Goal: Task Accomplishment & Management: Manage account settings

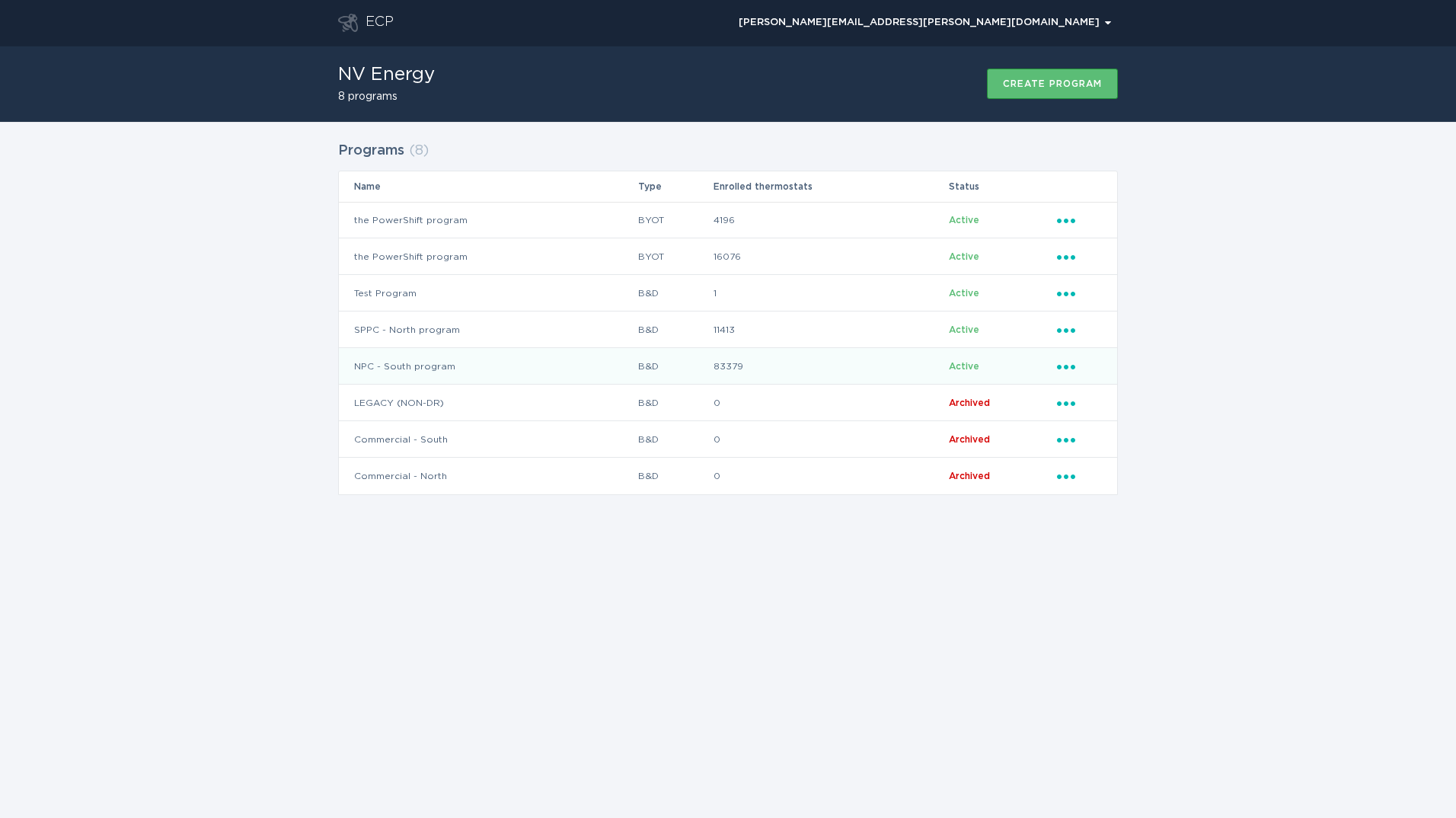
click at [439, 360] on td "NPC - South program" at bounding box center [488, 366] width 299 height 37
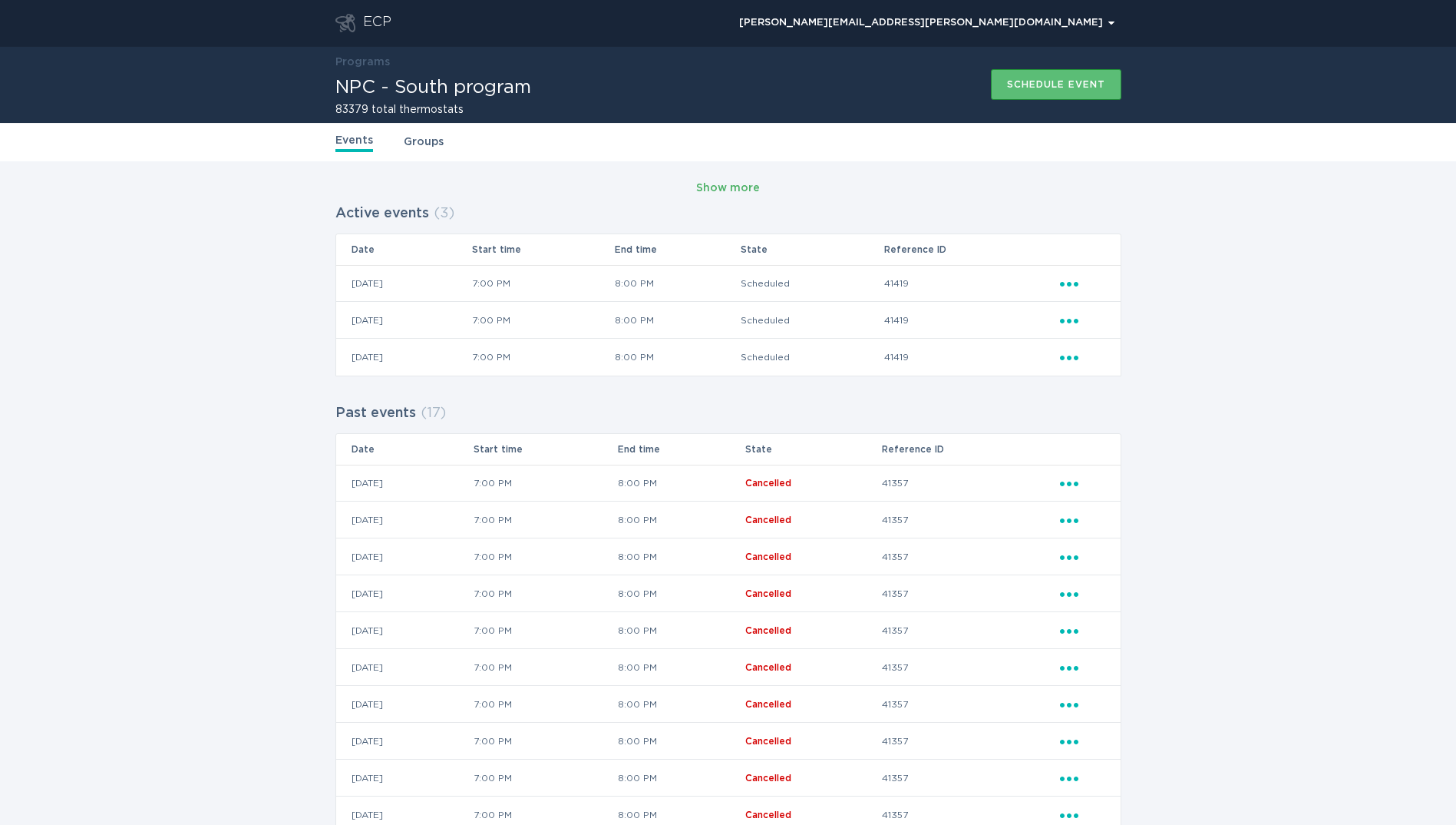
click at [724, 186] on div "Show more" at bounding box center [728, 188] width 63 height 17
click at [1074, 361] on icon "Ellipsis" at bounding box center [1070, 355] width 22 height 13
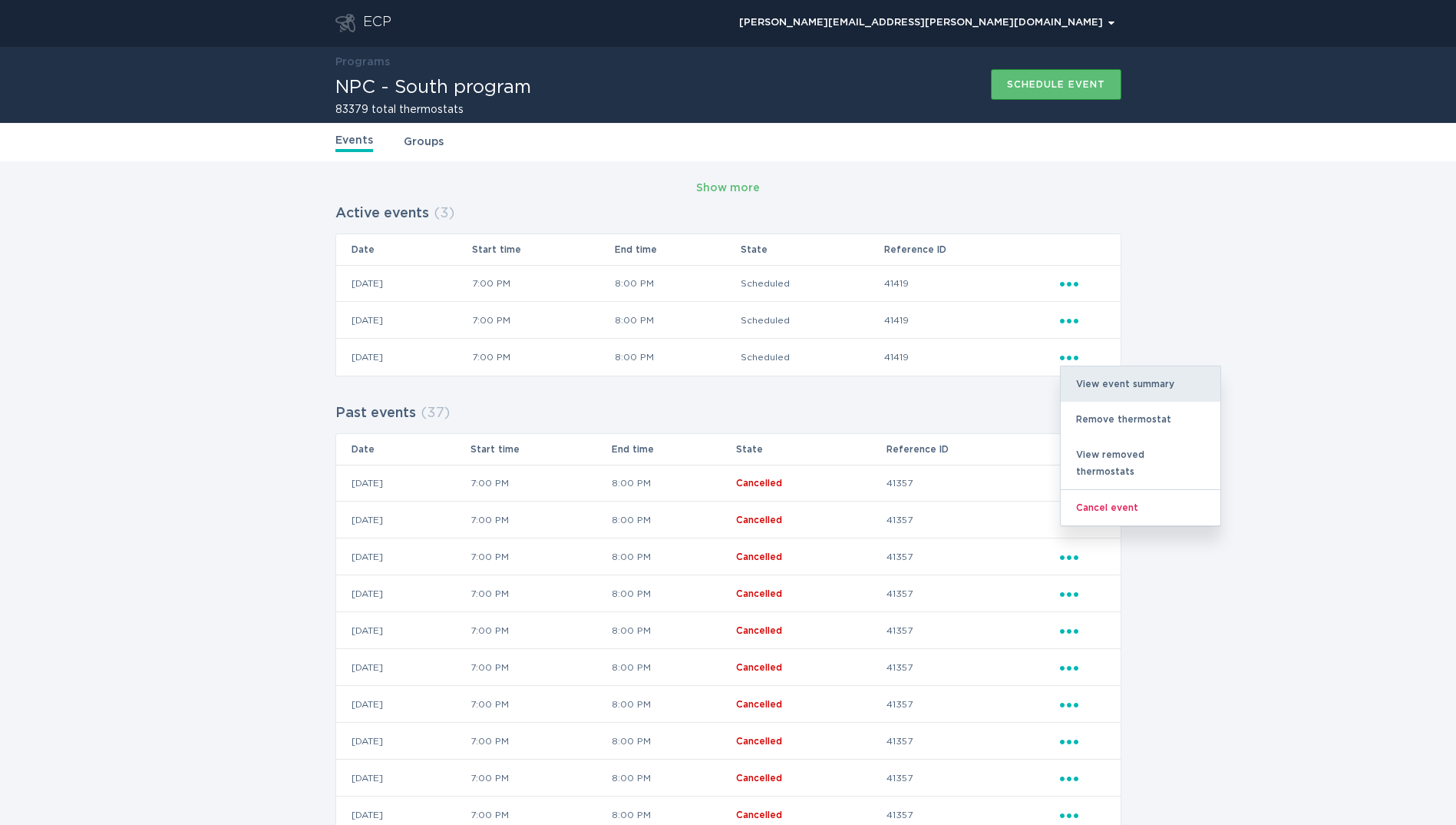
click at [1083, 382] on div "View event summary" at bounding box center [1140, 384] width 160 height 35
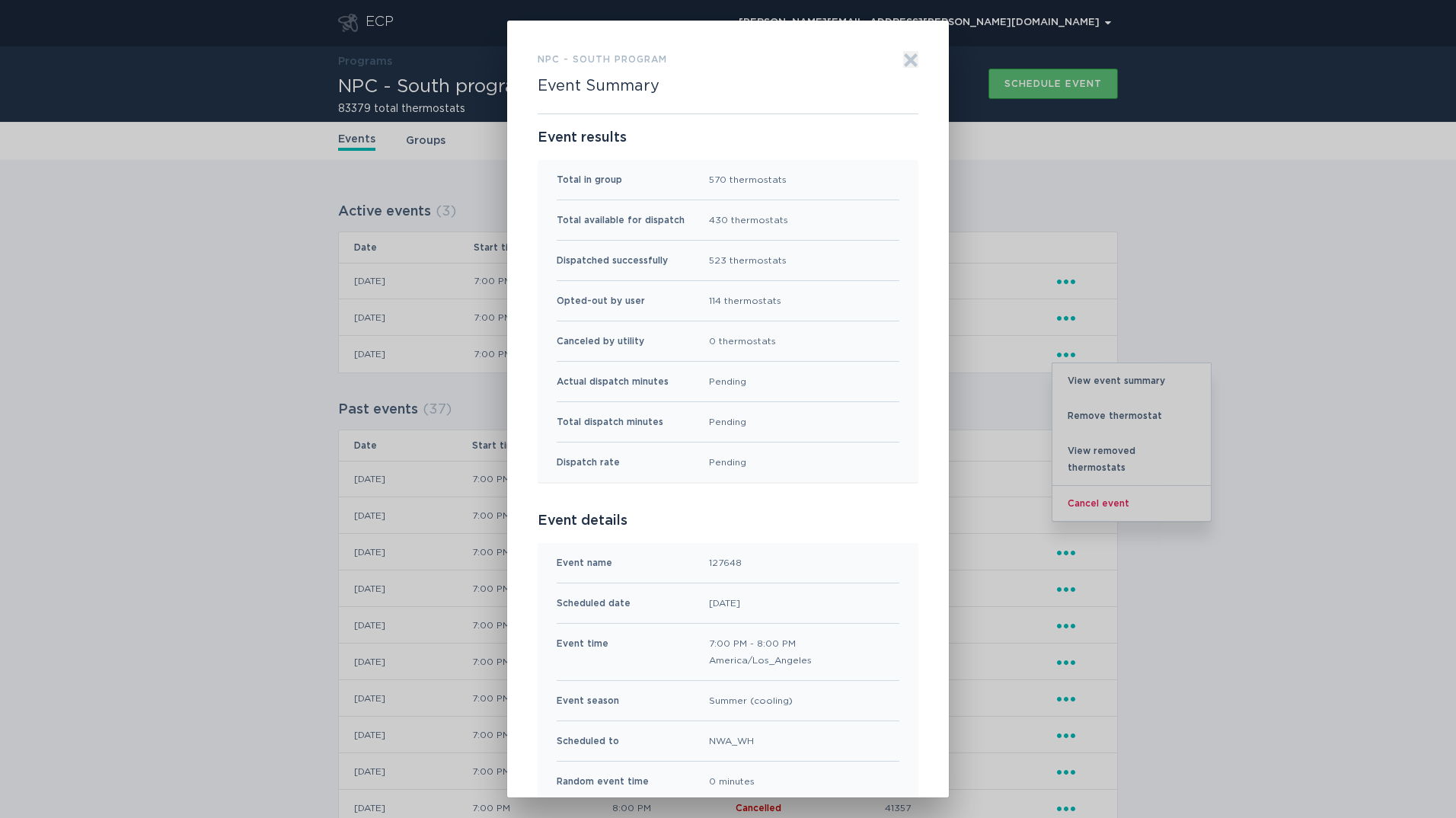
click at [904, 61] on icon "Exit" at bounding box center [911, 60] width 15 height 15
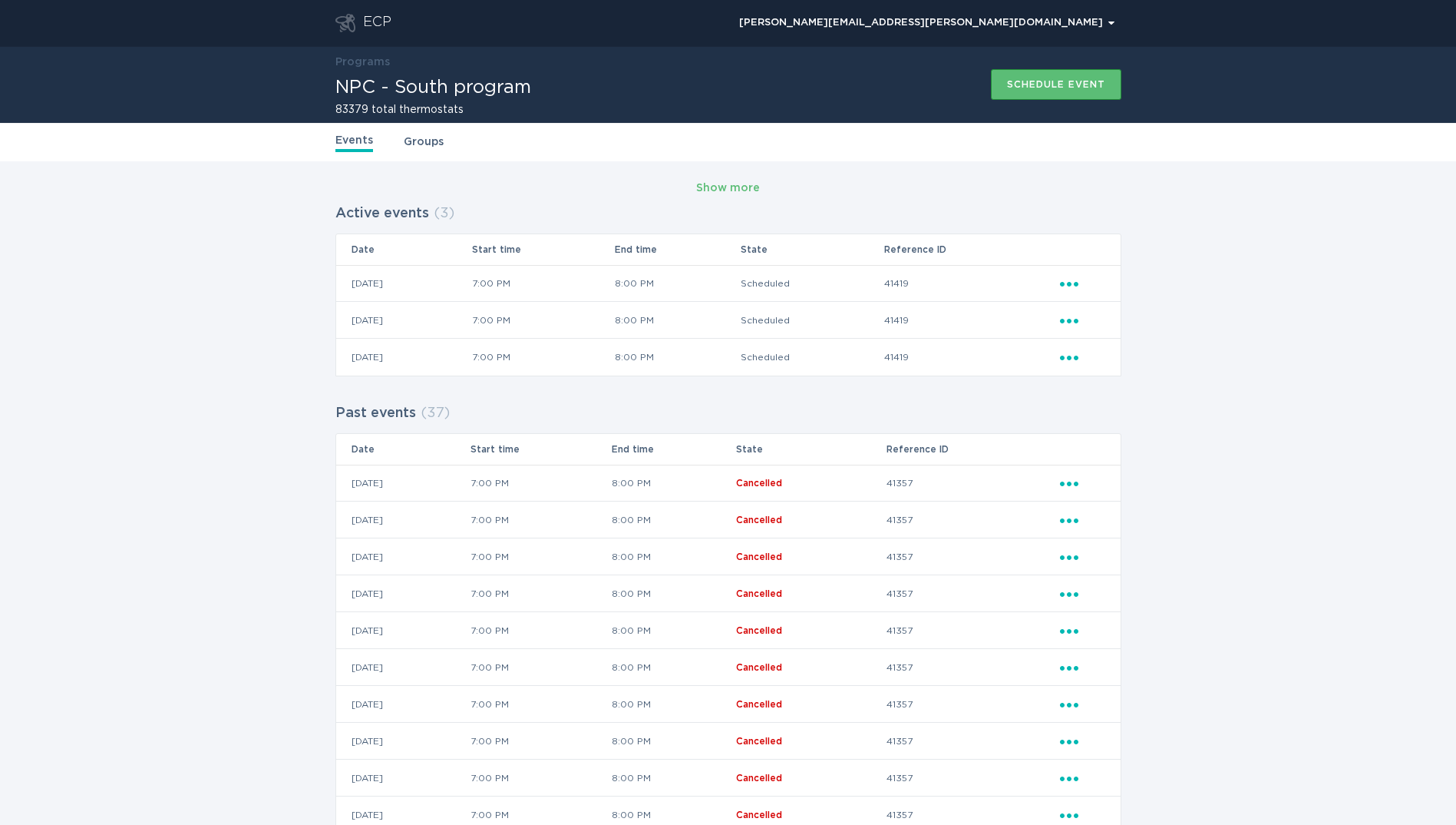
click at [1067, 315] on icon "Ellipsis" at bounding box center [1070, 318] width 22 height 13
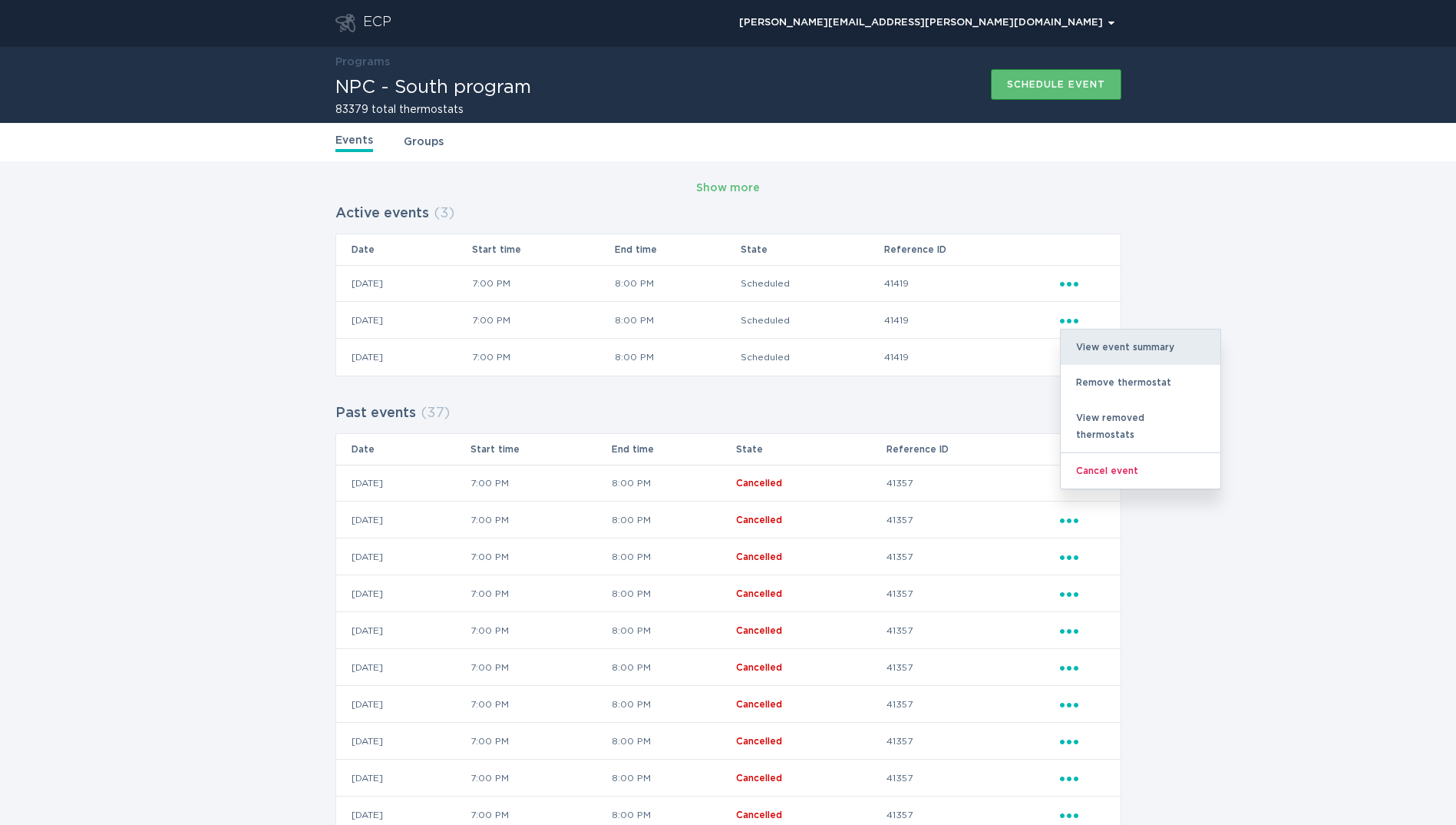
click at [1075, 345] on div "View event summary" at bounding box center [1140, 347] width 160 height 35
click at [730, 142] on div "Events Groups" at bounding box center [728, 142] width 786 height 39
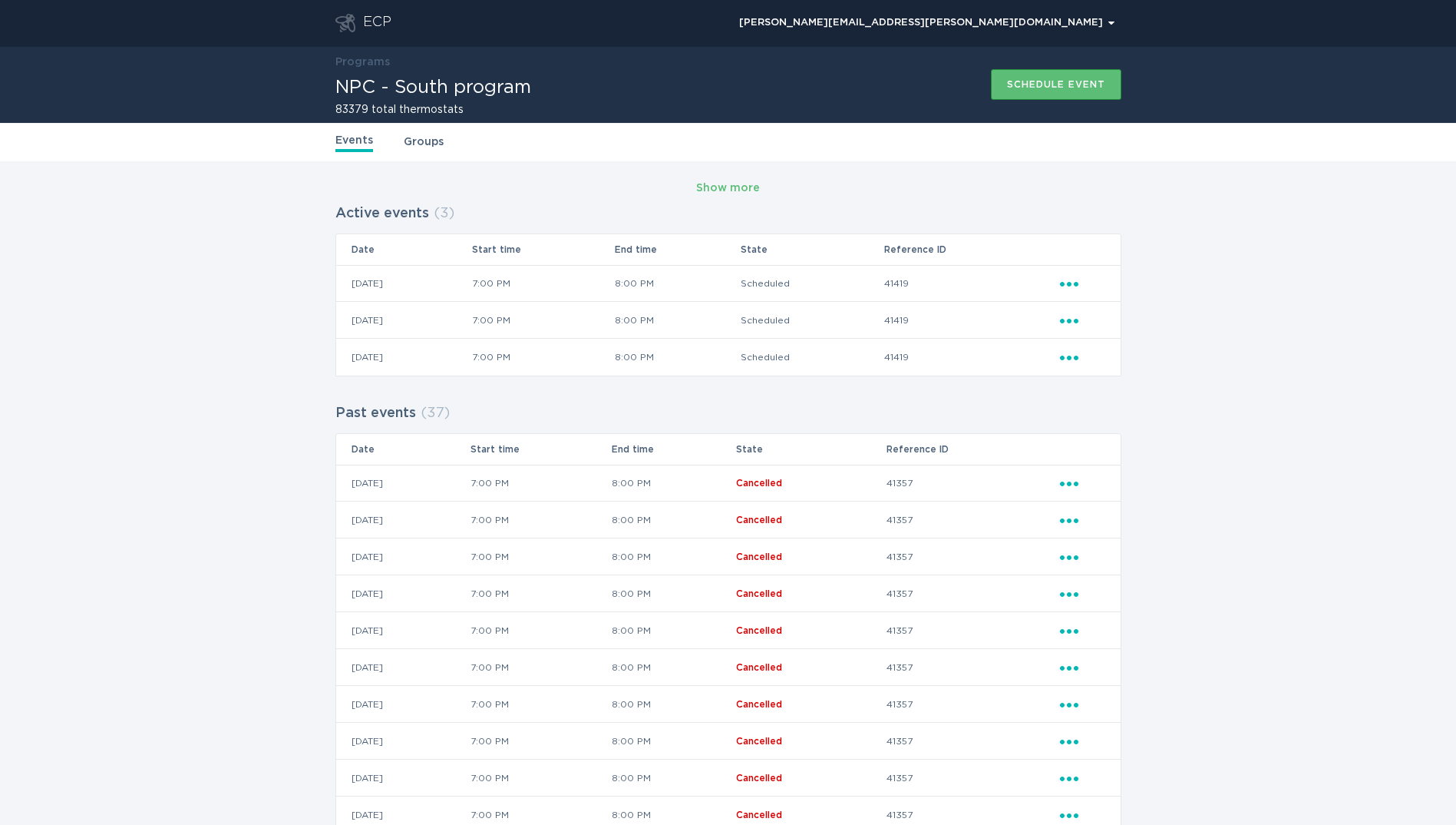
click at [696, 185] on div "Show more" at bounding box center [728, 188] width 786 height 23
click at [701, 185] on div "Show more" at bounding box center [728, 188] width 63 height 17
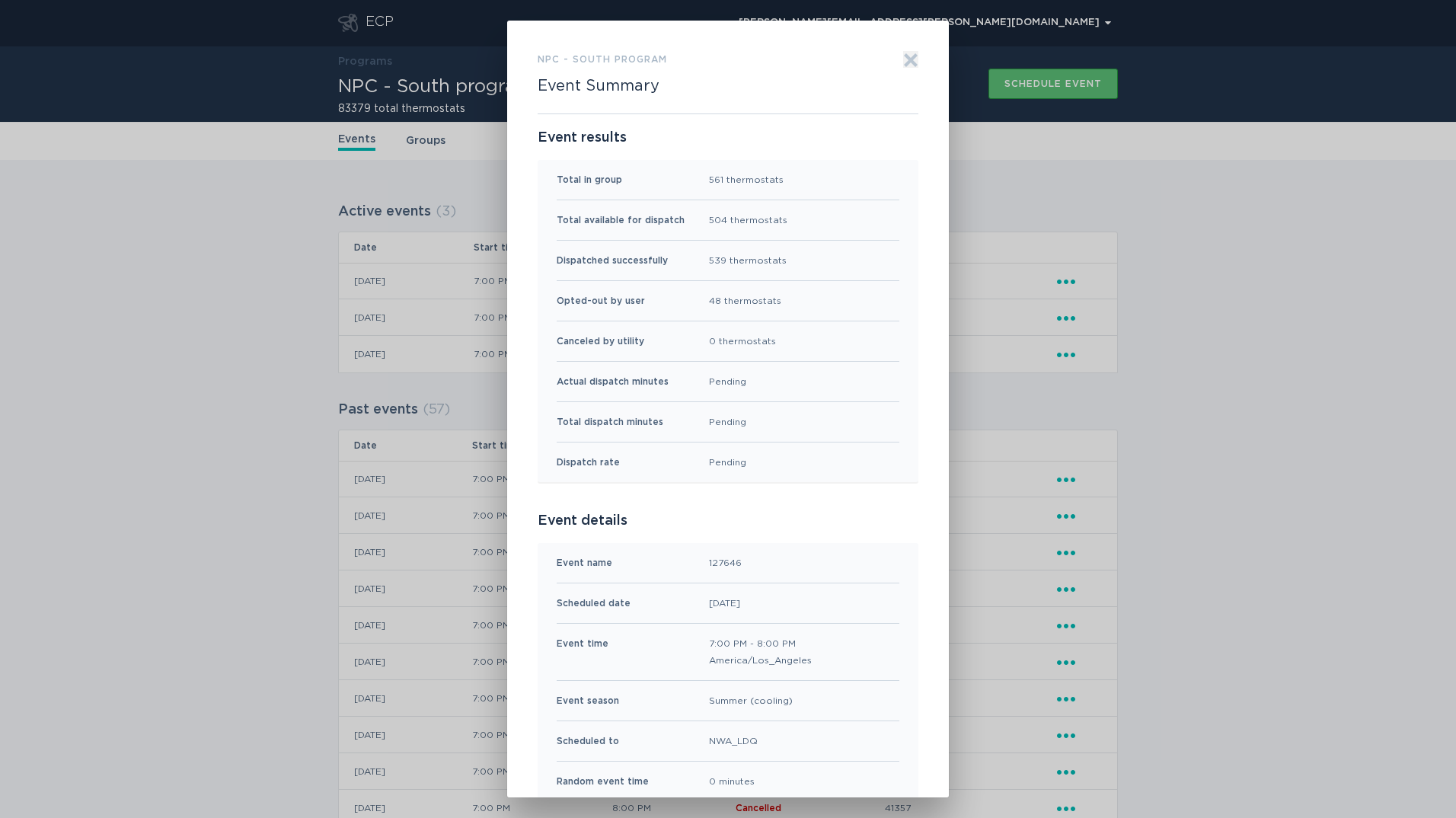
click at [906, 57] on icon "Exit" at bounding box center [911, 60] width 15 height 15
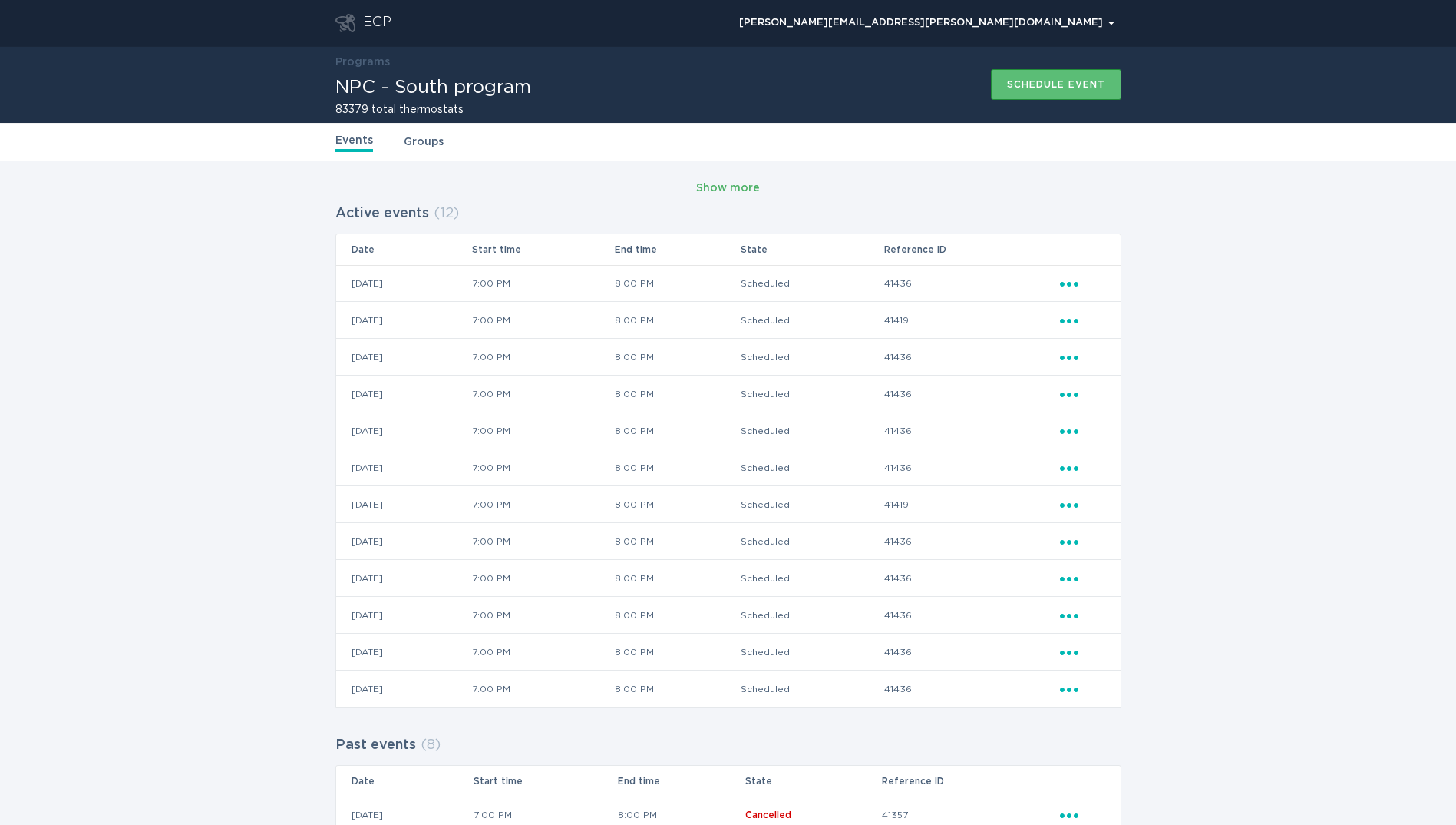
click at [721, 190] on div "Show more" at bounding box center [728, 188] width 63 height 17
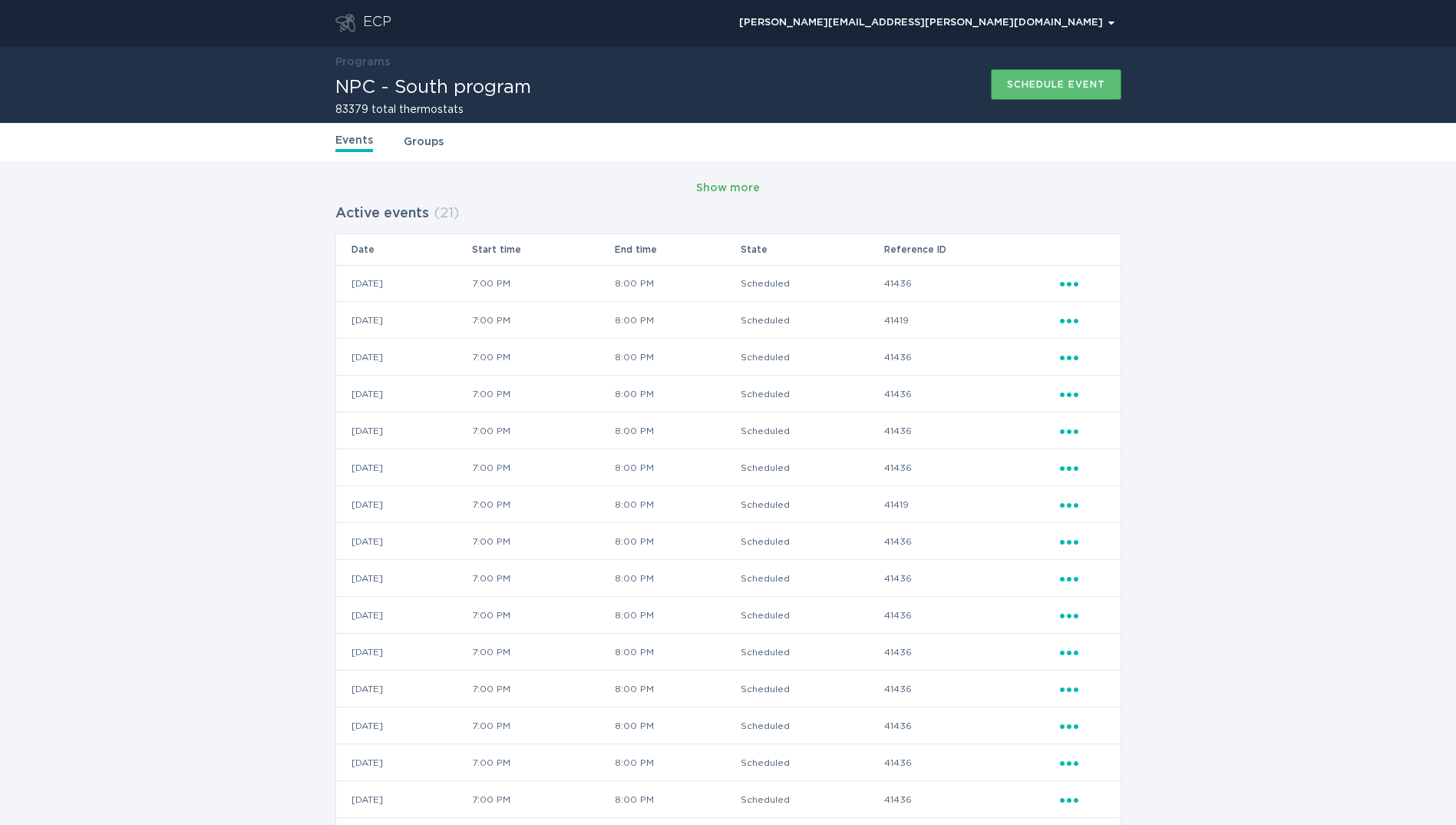
click at [728, 184] on div "Show more" at bounding box center [728, 188] width 63 height 17
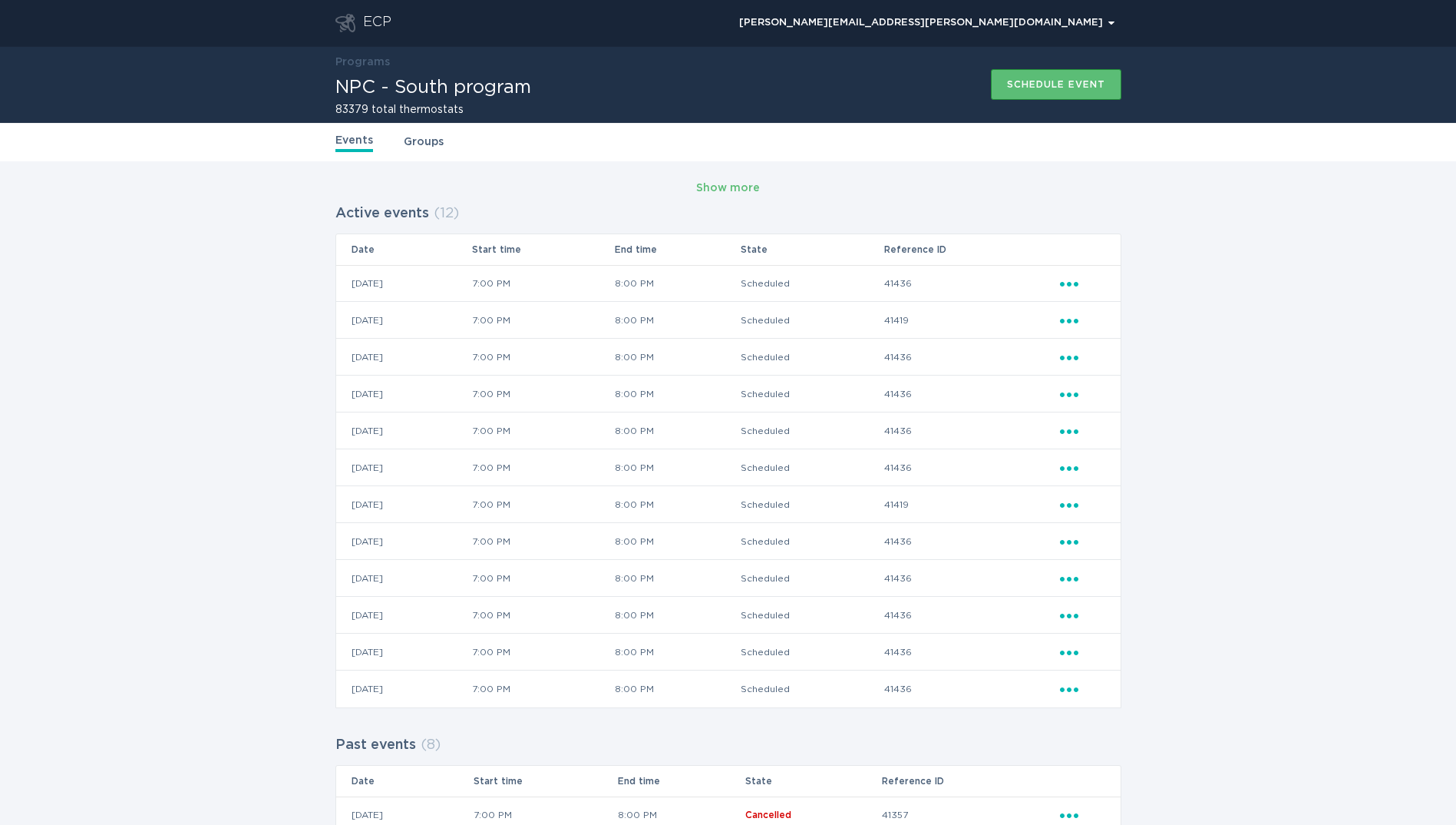
click at [377, 14] on div "ECP" at bounding box center [377, 22] width 28 height 18
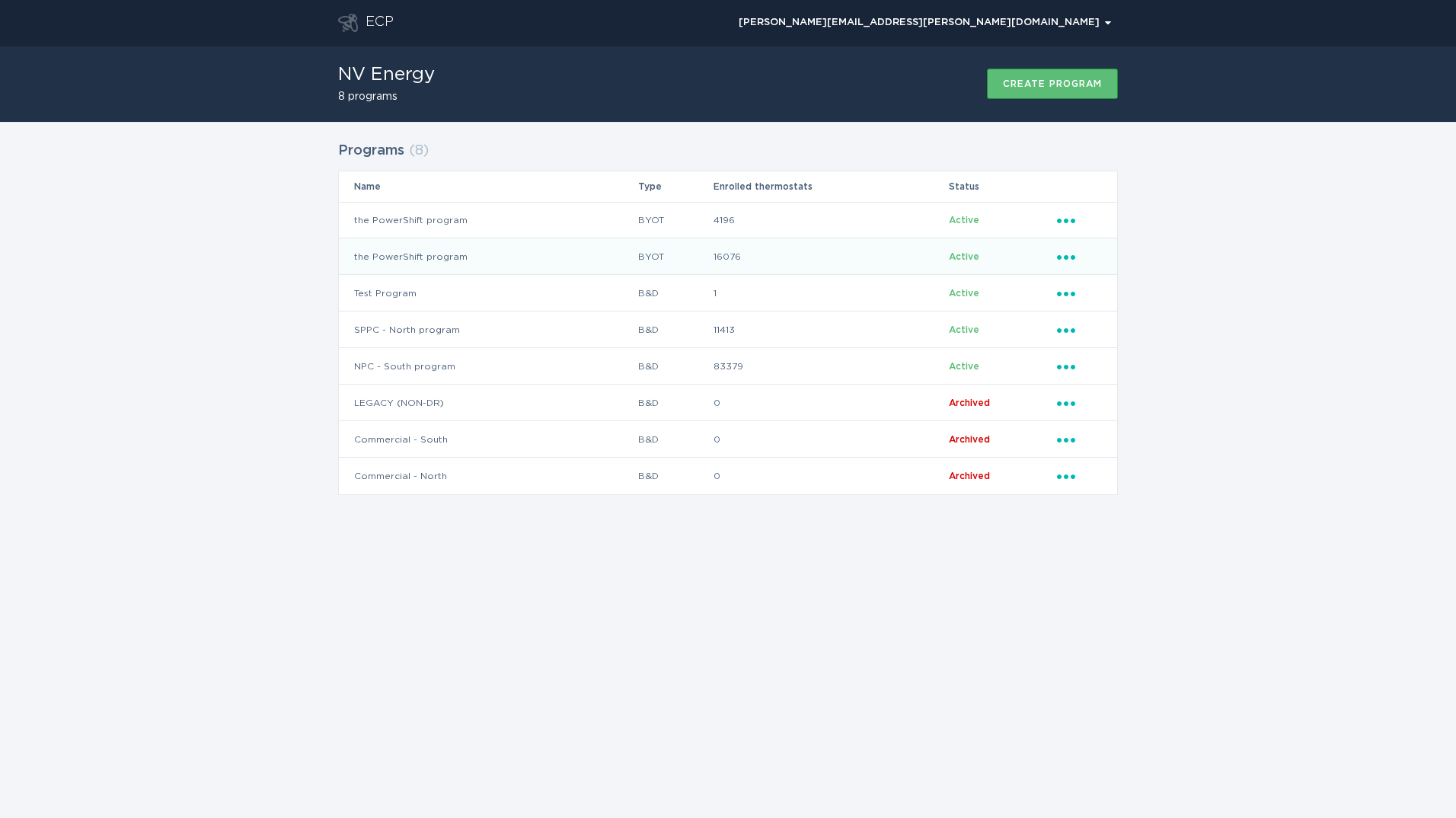
click at [455, 254] on td "the PowerShift program" at bounding box center [488, 256] width 299 height 37
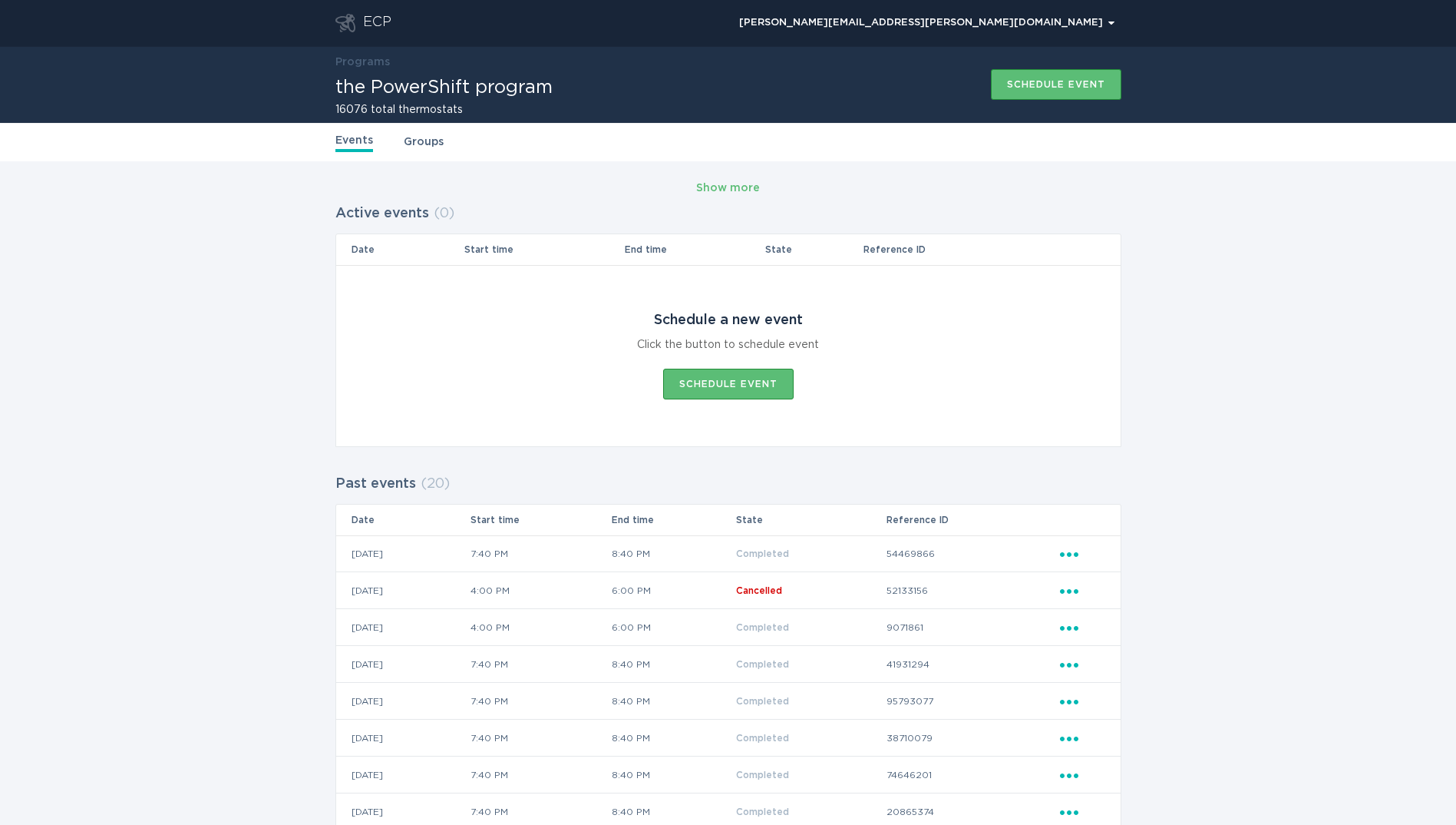
click at [384, 22] on div "ECP" at bounding box center [377, 22] width 28 height 18
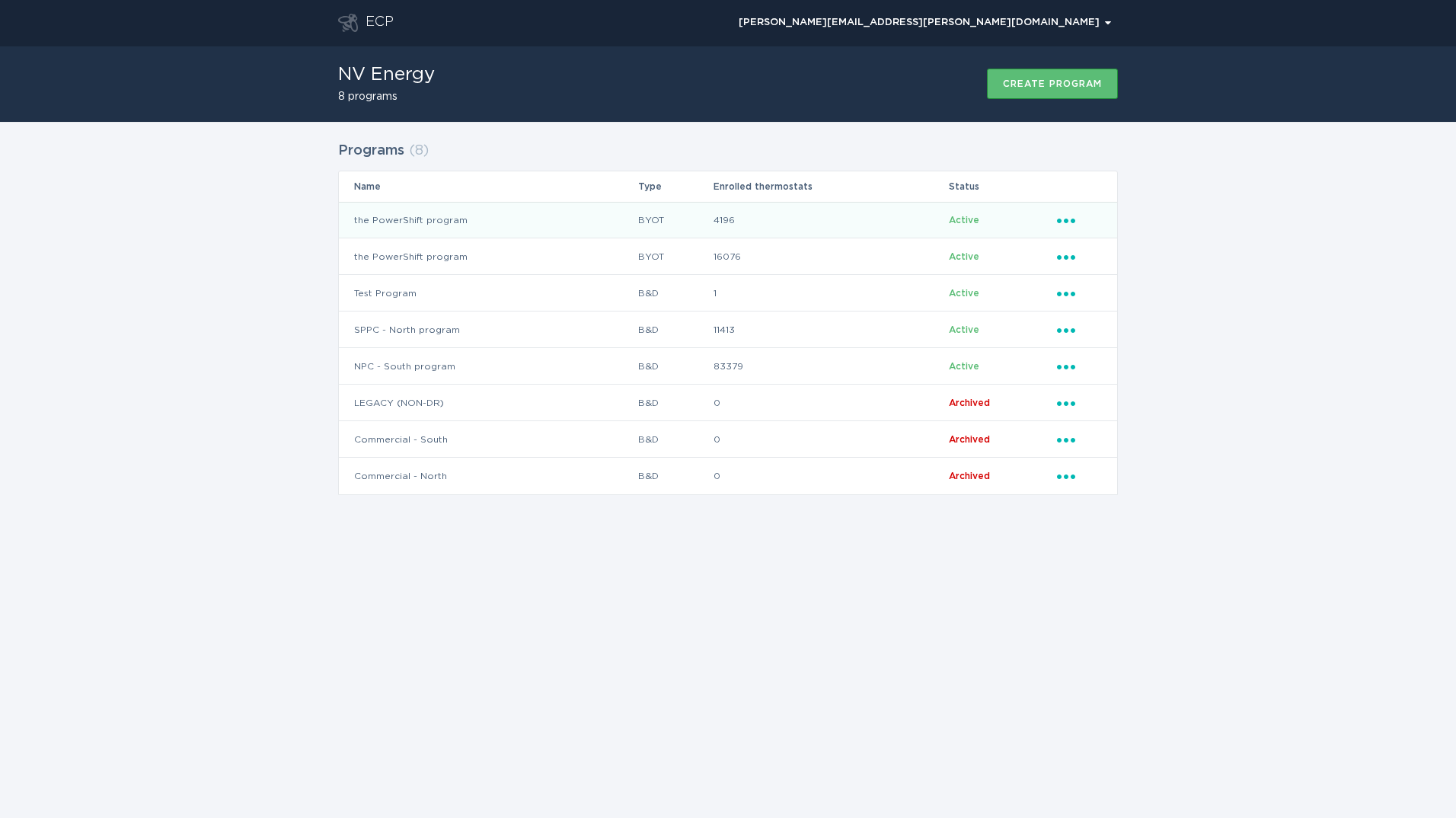
click at [450, 213] on td "the PowerShift program" at bounding box center [488, 220] width 299 height 37
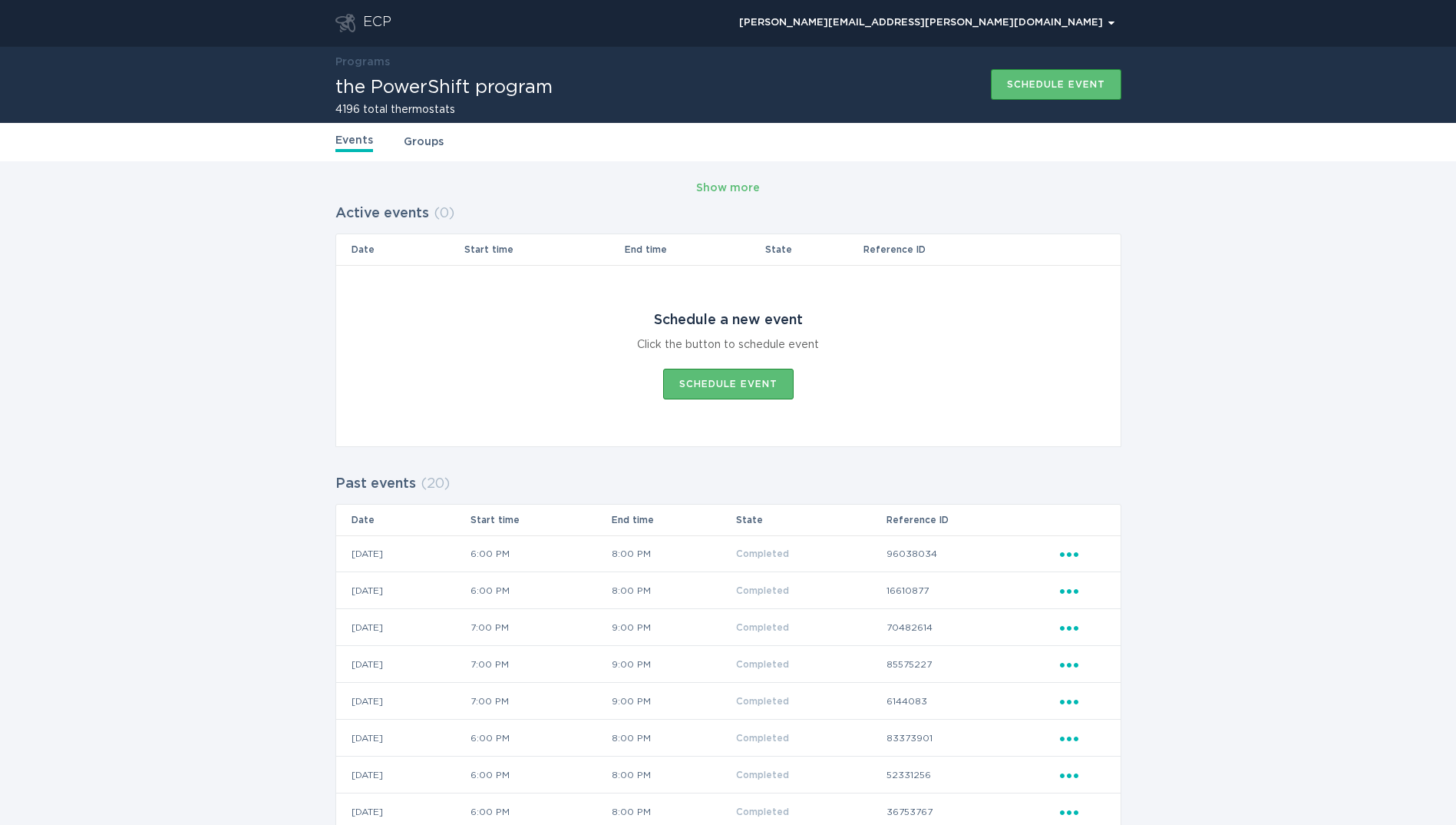
click at [379, 22] on div "ECP" at bounding box center [377, 22] width 28 height 18
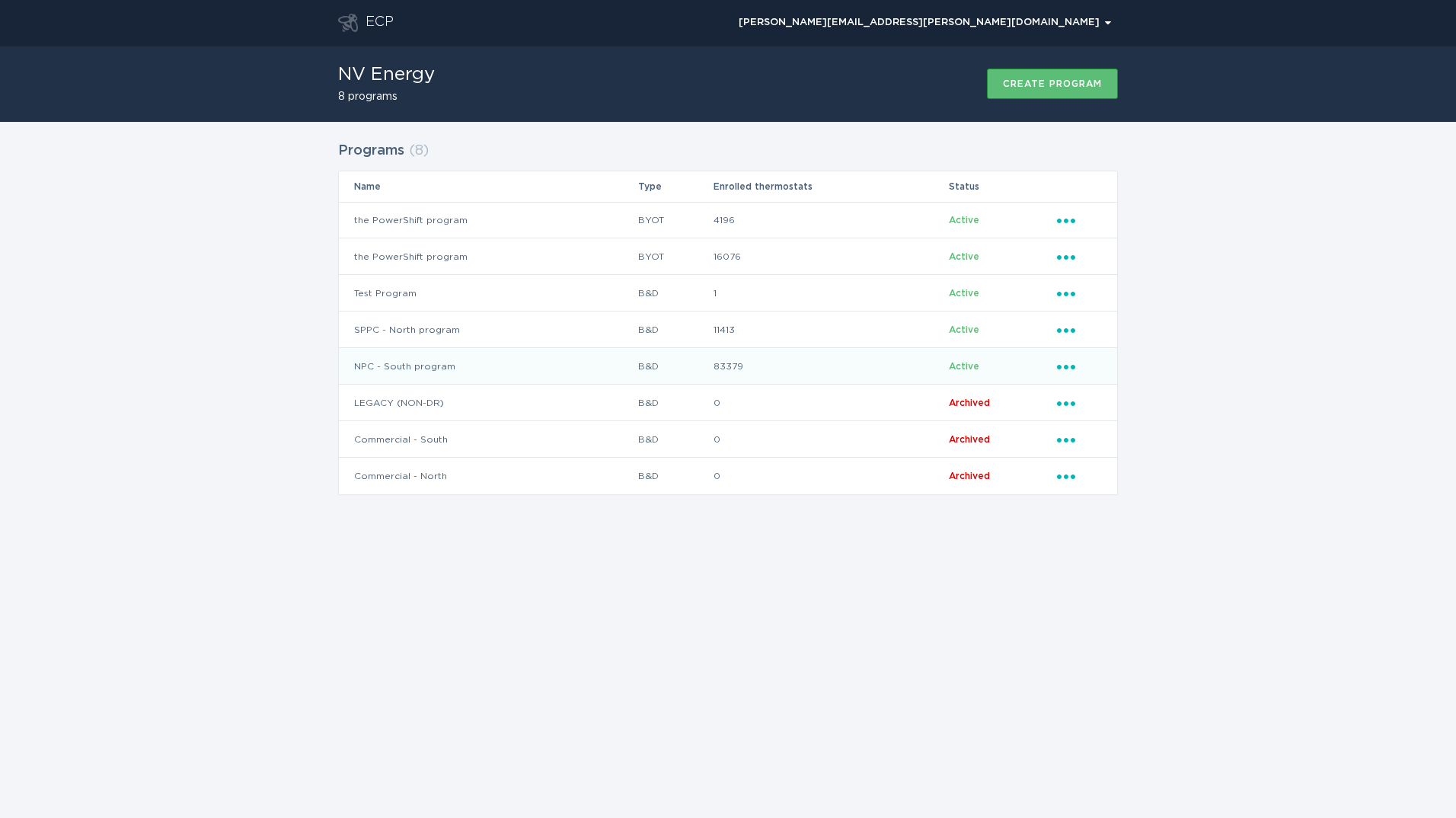
click at [507, 370] on td "NPC - South program" at bounding box center [488, 366] width 299 height 37
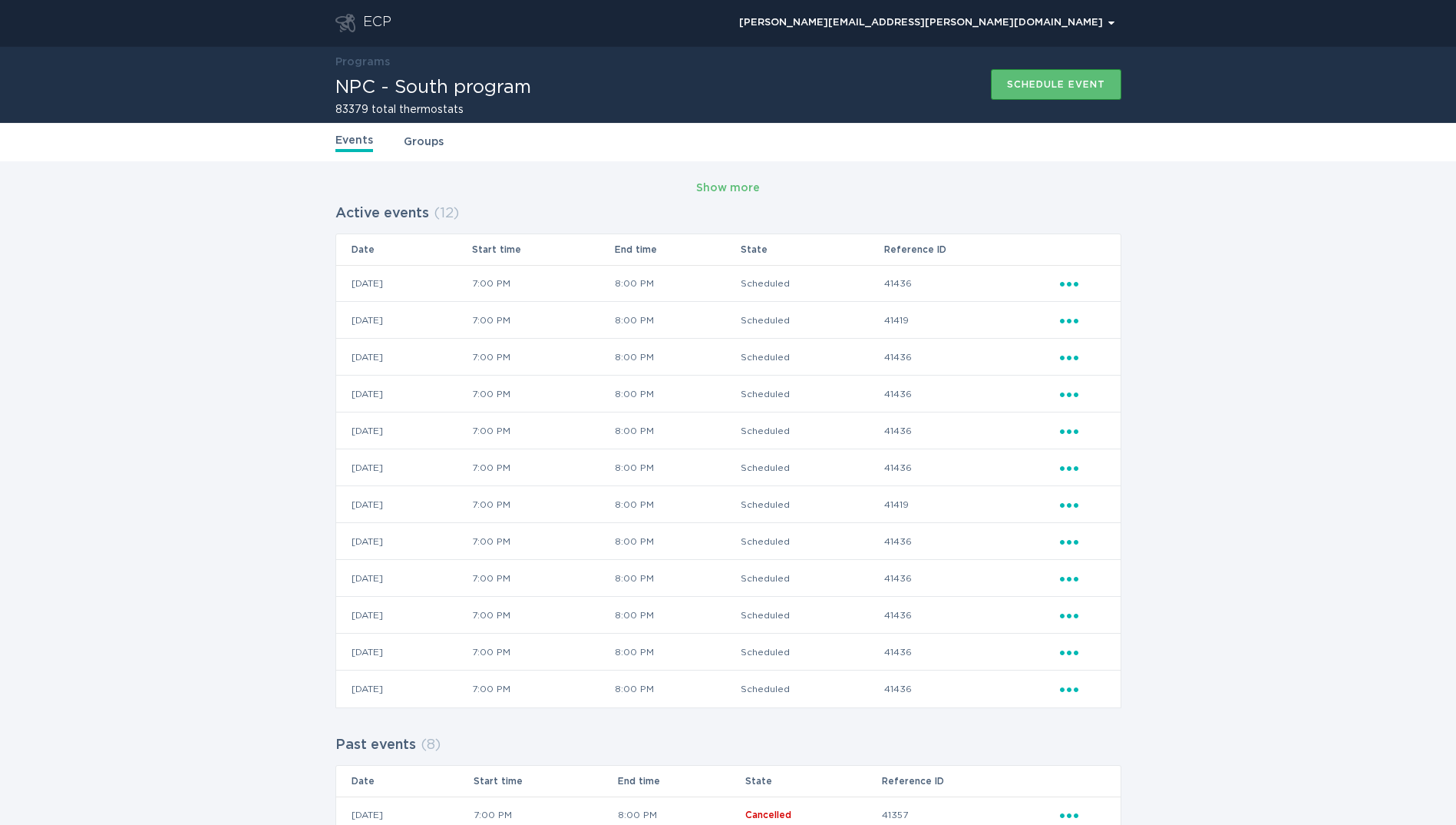
click at [385, 23] on div "ECP" at bounding box center [377, 22] width 28 height 18
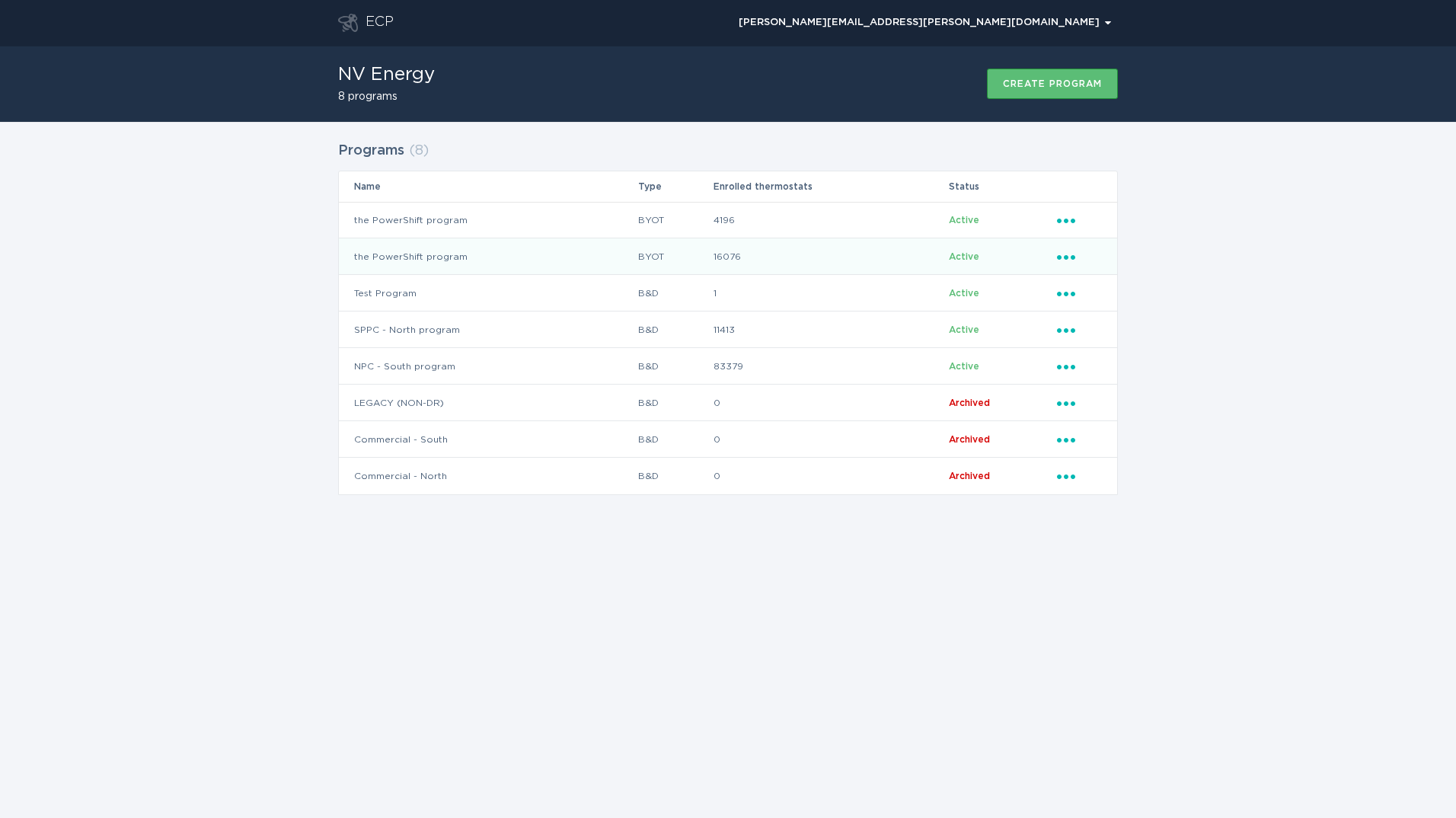
click at [463, 264] on td "the PowerShift program" at bounding box center [488, 256] width 299 height 37
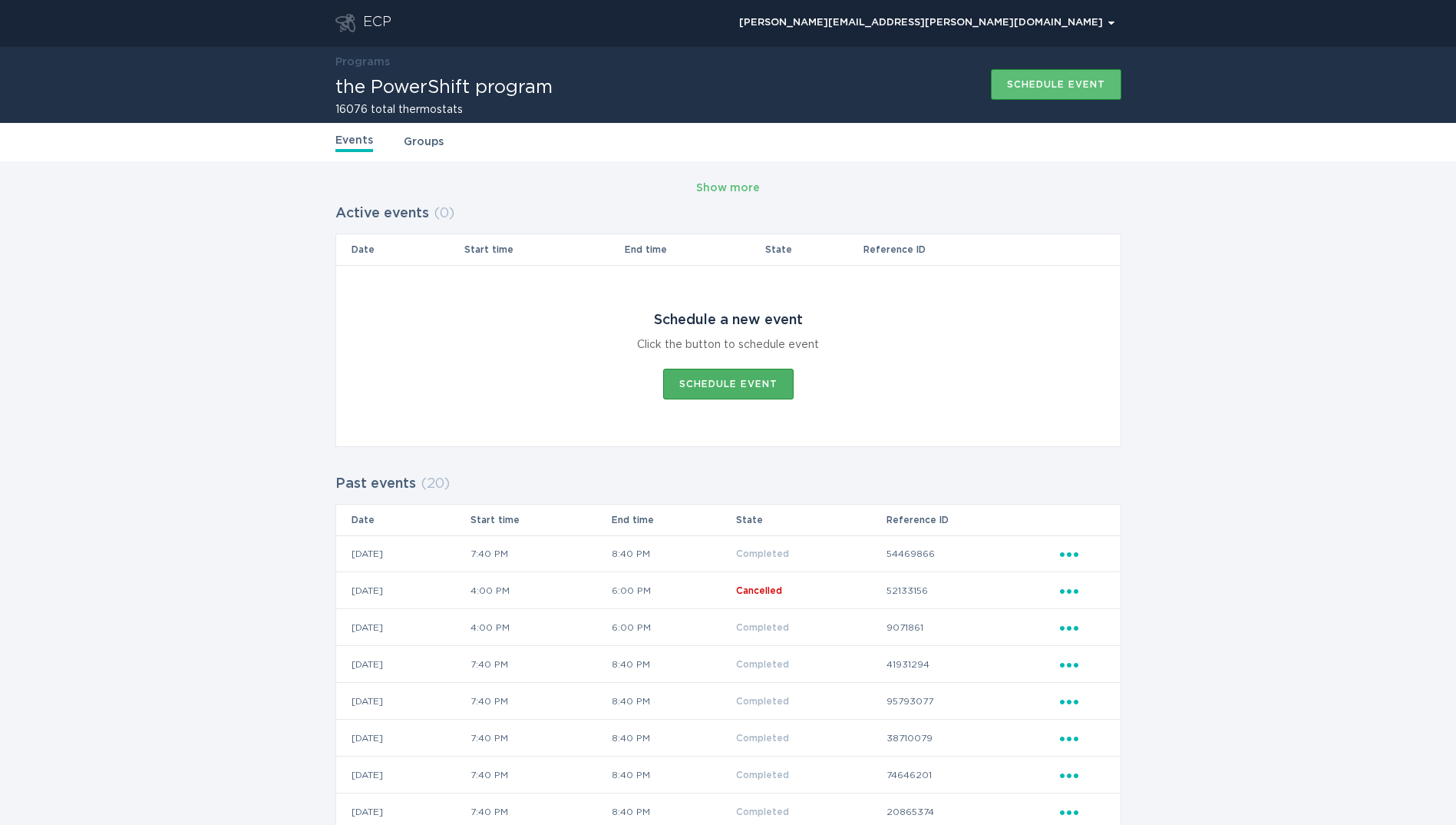
click at [752, 384] on div "Schedule event" at bounding box center [728, 384] width 98 height 9
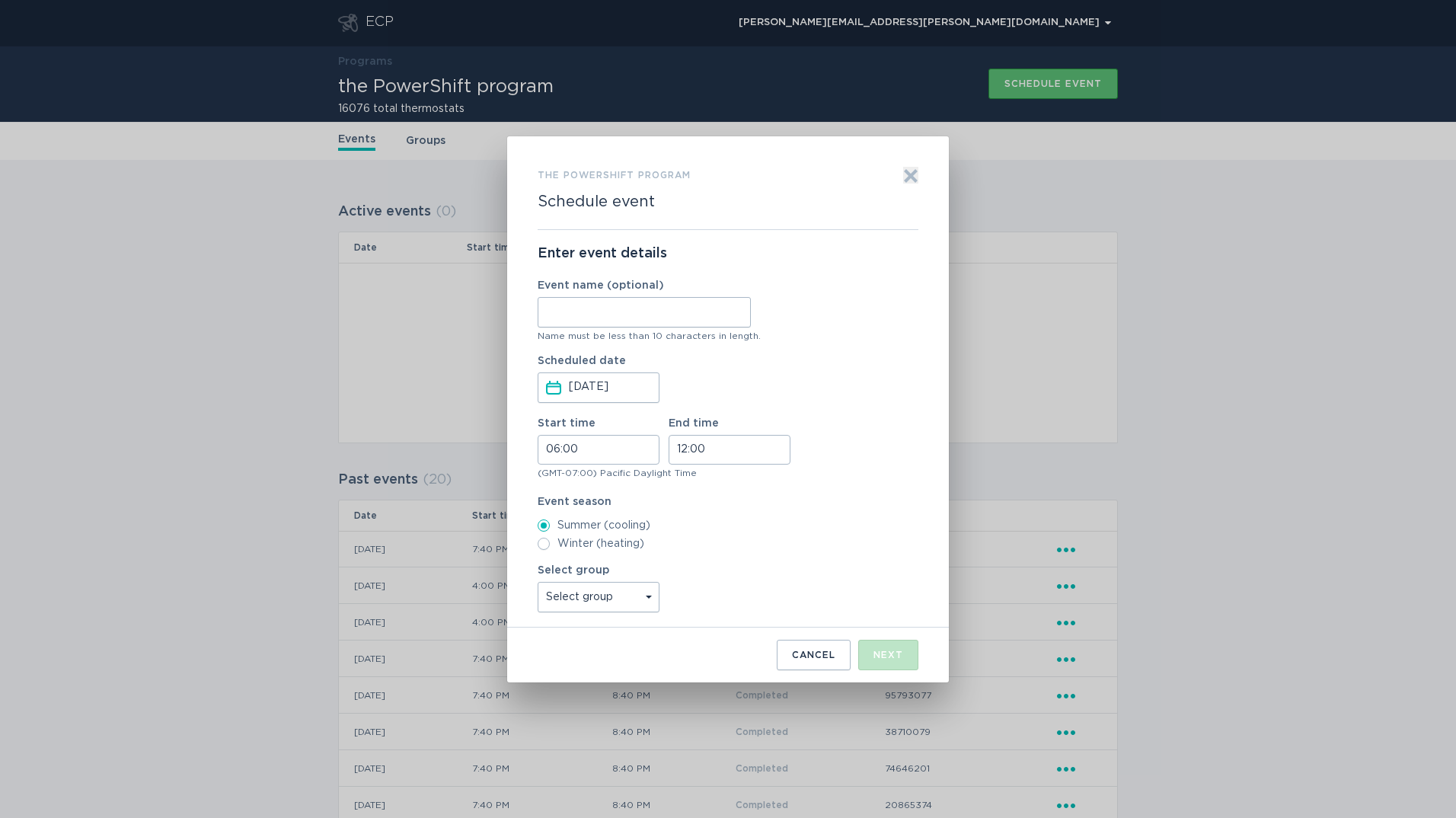
click at [669, 321] on input "Event name (optional)" at bounding box center [644, 312] width 213 height 30
click at [910, 172] on icon "Exit" at bounding box center [911, 175] width 15 height 15
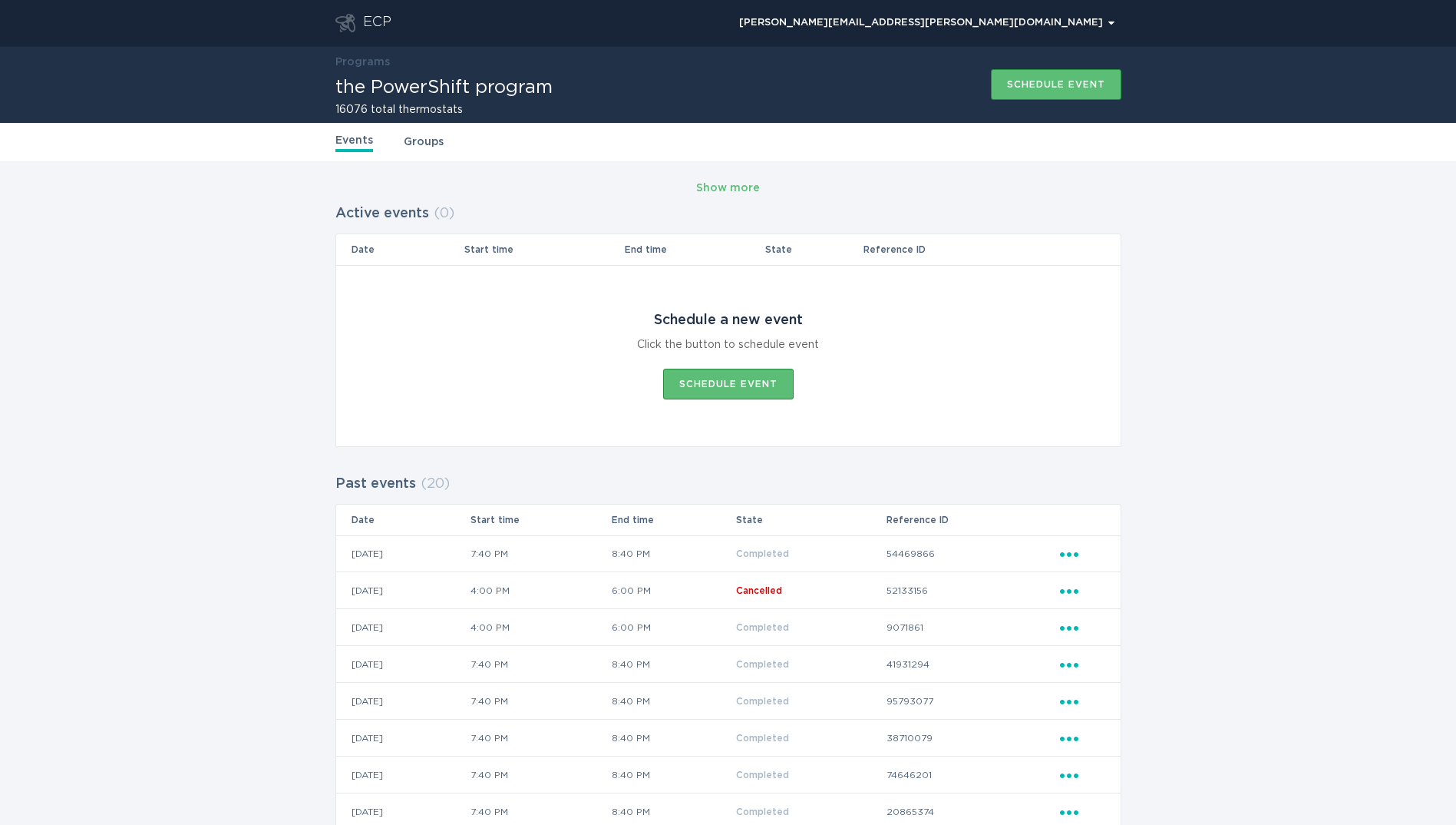
click at [1070, 589] on icon "Popover menu" at bounding box center [1069, 591] width 18 height 5
click at [1092, 615] on div "View event summary" at bounding box center [1140, 617] width 160 height 35
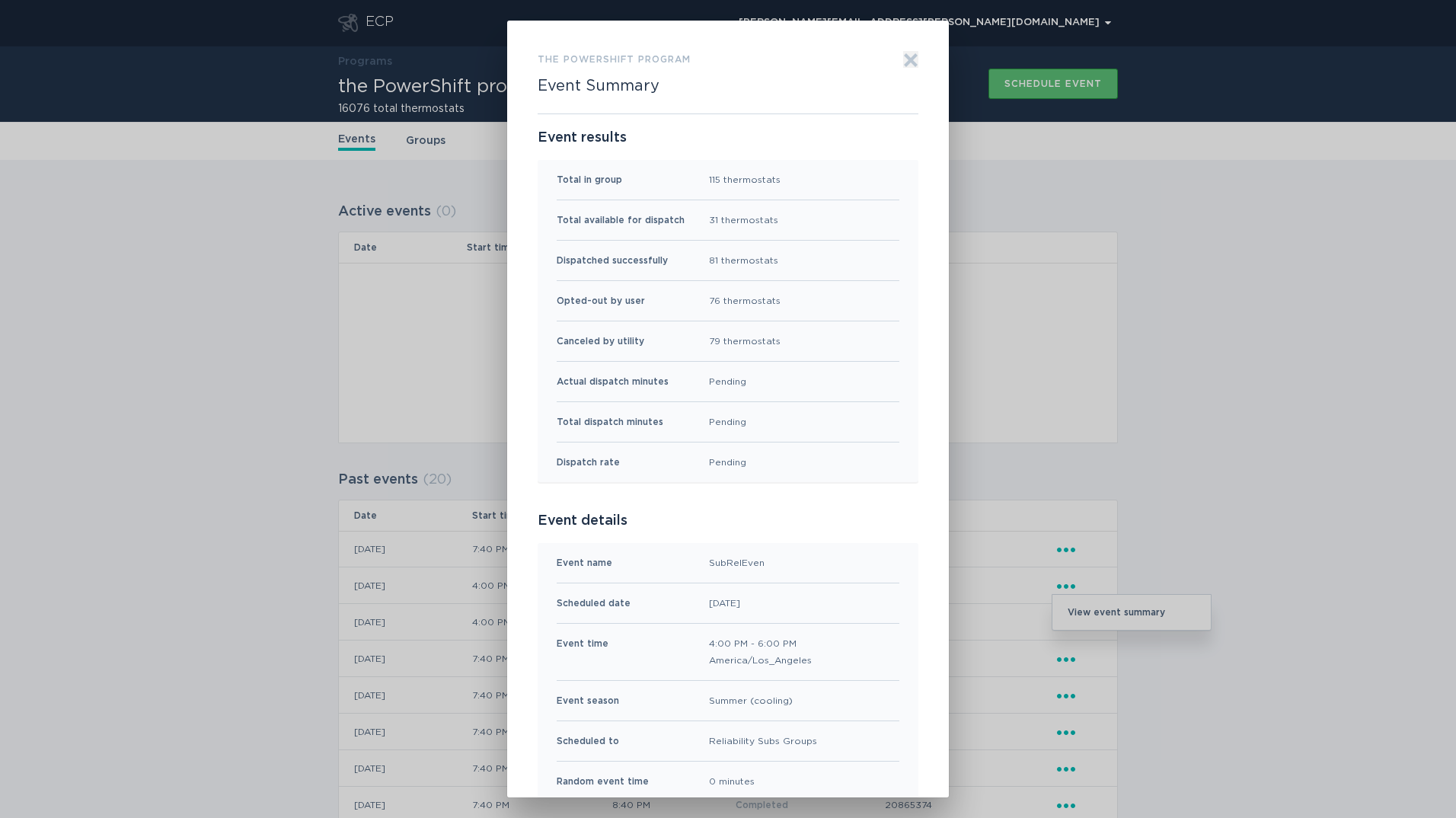
click at [911, 57] on icon "Exit" at bounding box center [911, 60] width 15 height 15
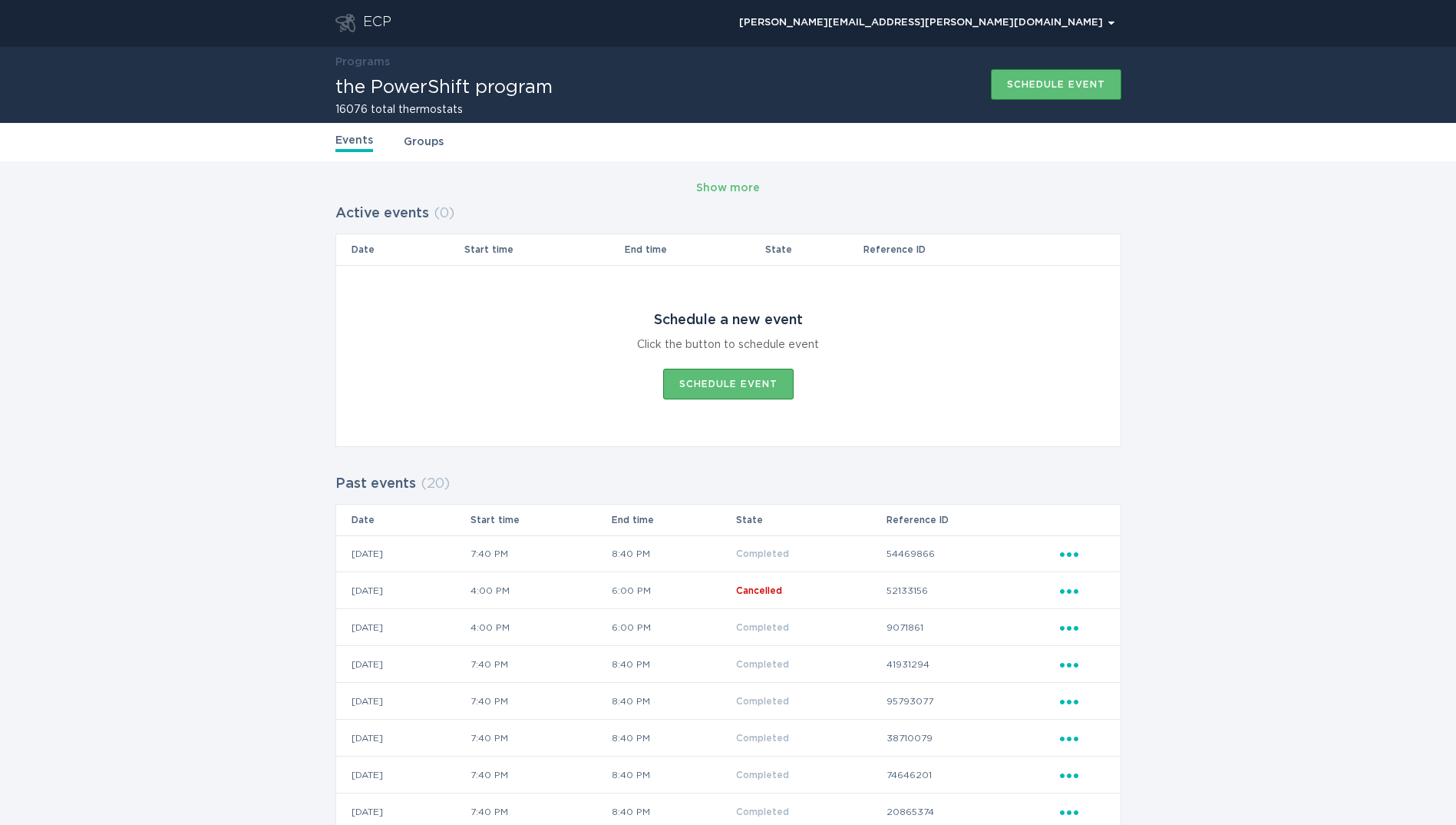
click at [1073, 628] on icon "Ellipsis" at bounding box center [1070, 625] width 22 height 13
click at [1093, 643] on div "View event summary" at bounding box center [1140, 654] width 160 height 35
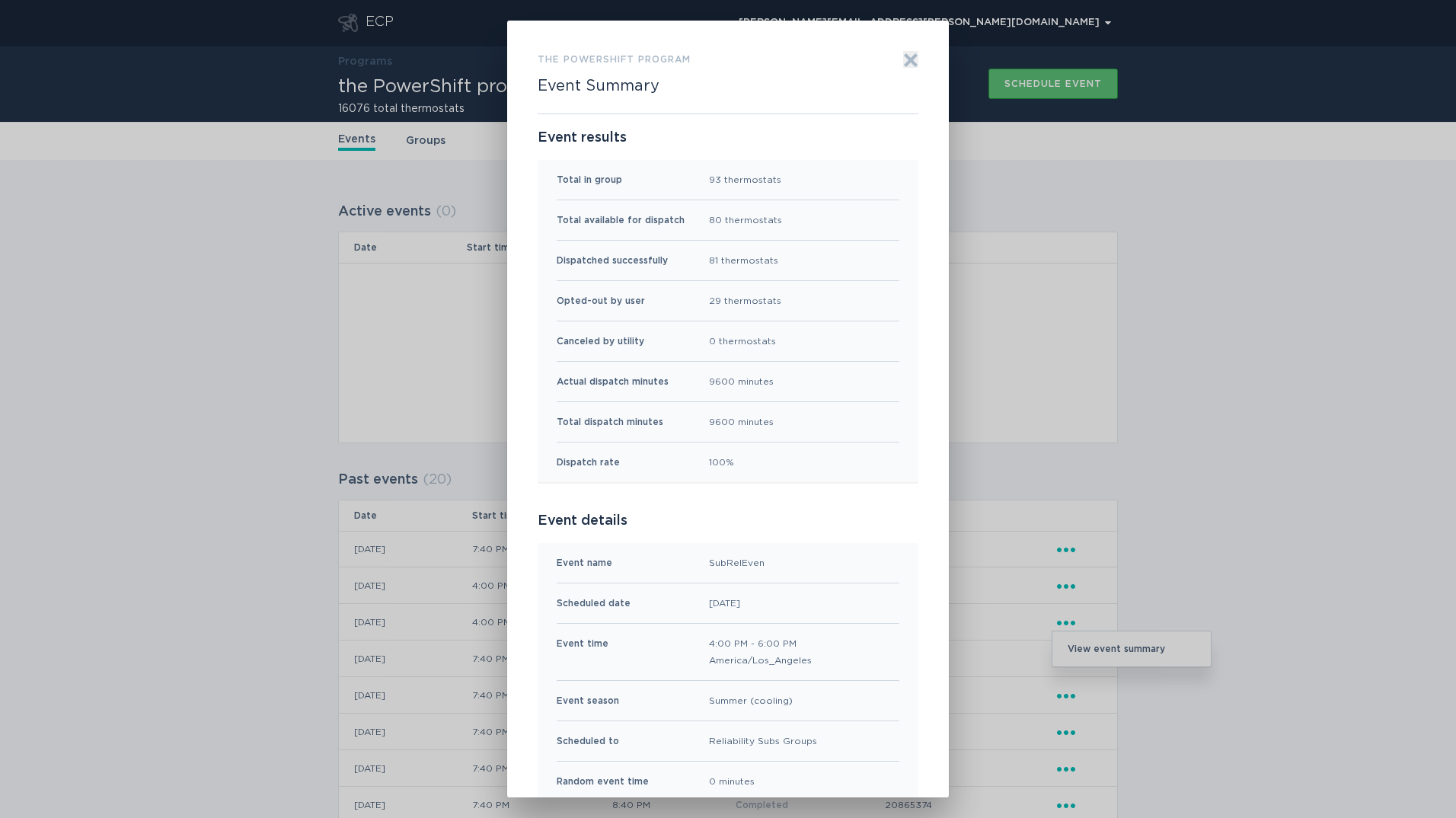
click at [743, 564] on div "SubRelEven" at bounding box center [737, 563] width 56 height 17
copy div "SubRelEven"
click at [904, 60] on icon "Exit" at bounding box center [911, 60] width 15 height 15
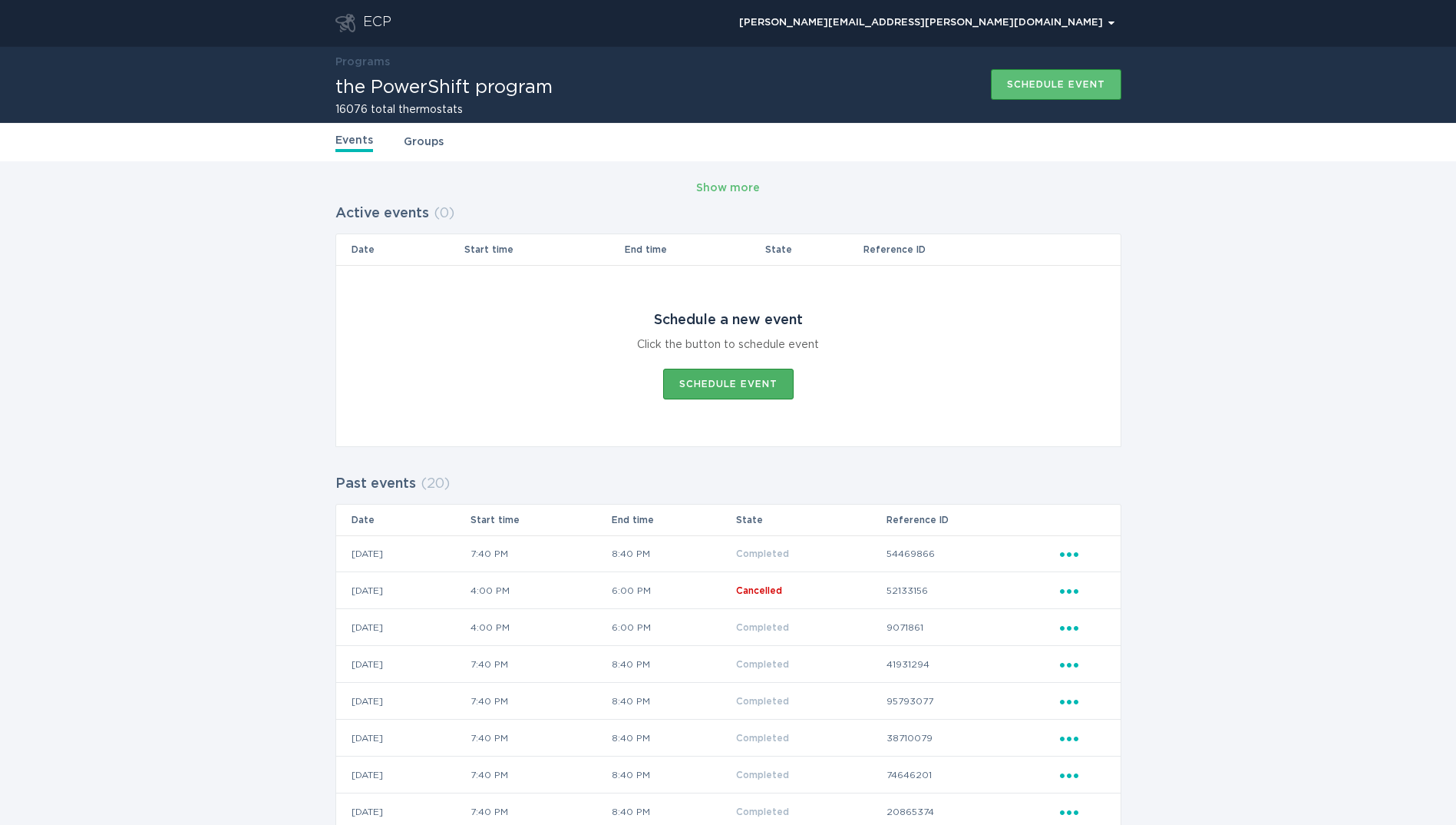
click at [691, 382] on div "Schedule event" at bounding box center [728, 384] width 98 height 9
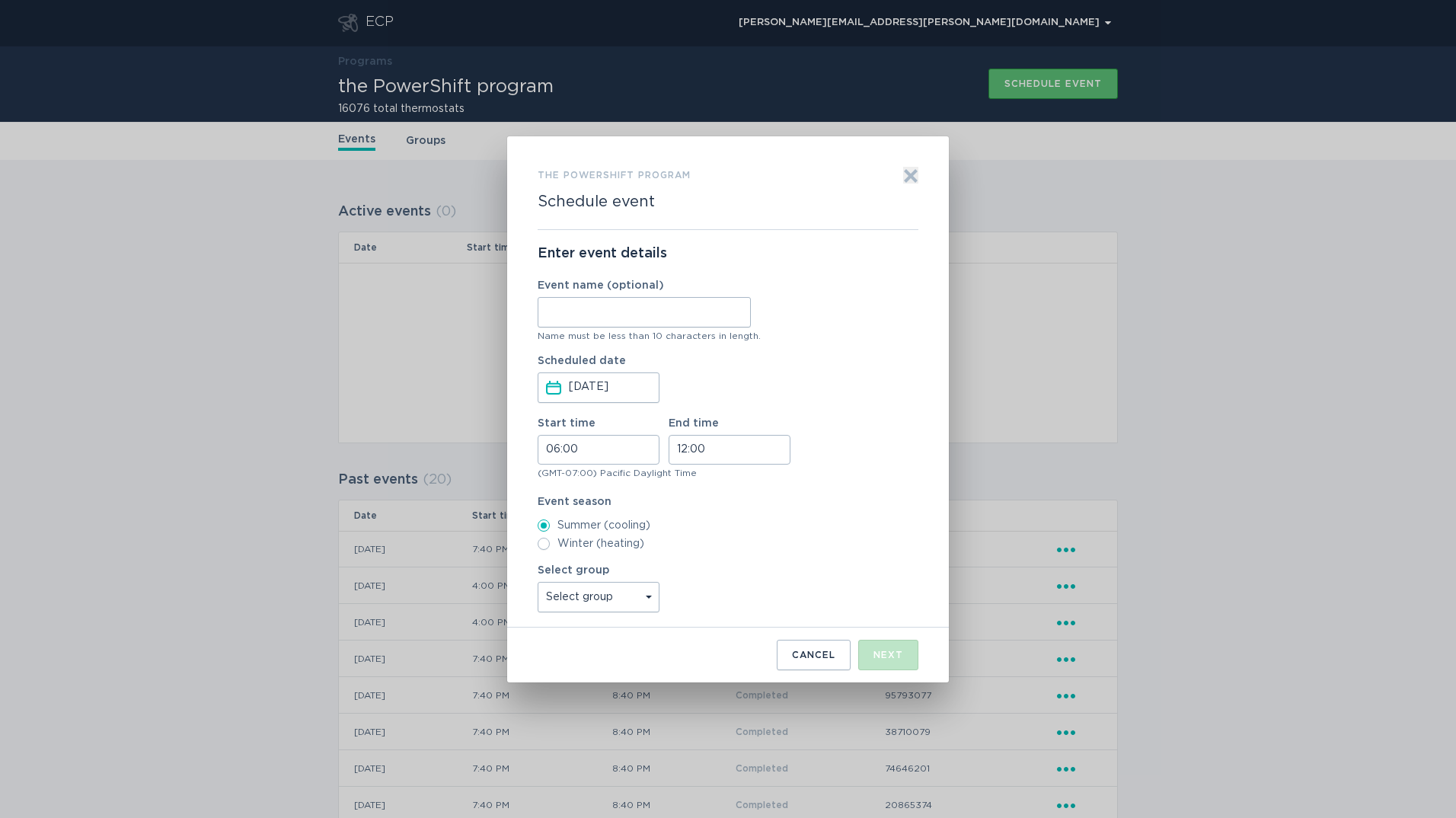
click at [639, 319] on input "Event name (optional)" at bounding box center [644, 312] width 213 height 30
paste input "SubRelEven"
type input "SubRelEven"
click at [577, 453] on input "06:00" at bounding box center [598, 449] width 122 height 29
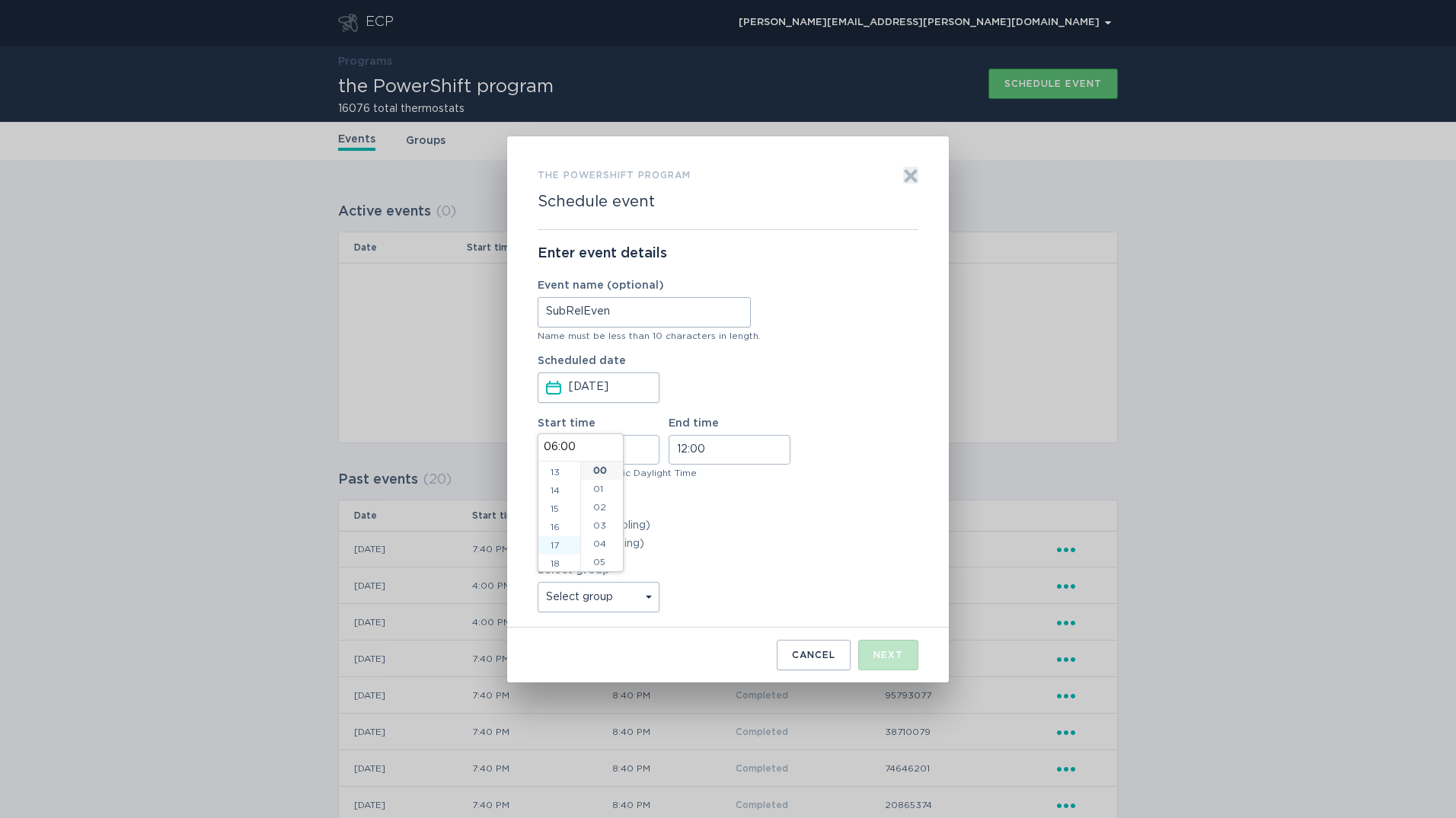
click at [550, 541] on li "17" at bounding box center [559, 545] width 42 height 18
type input "17:00"
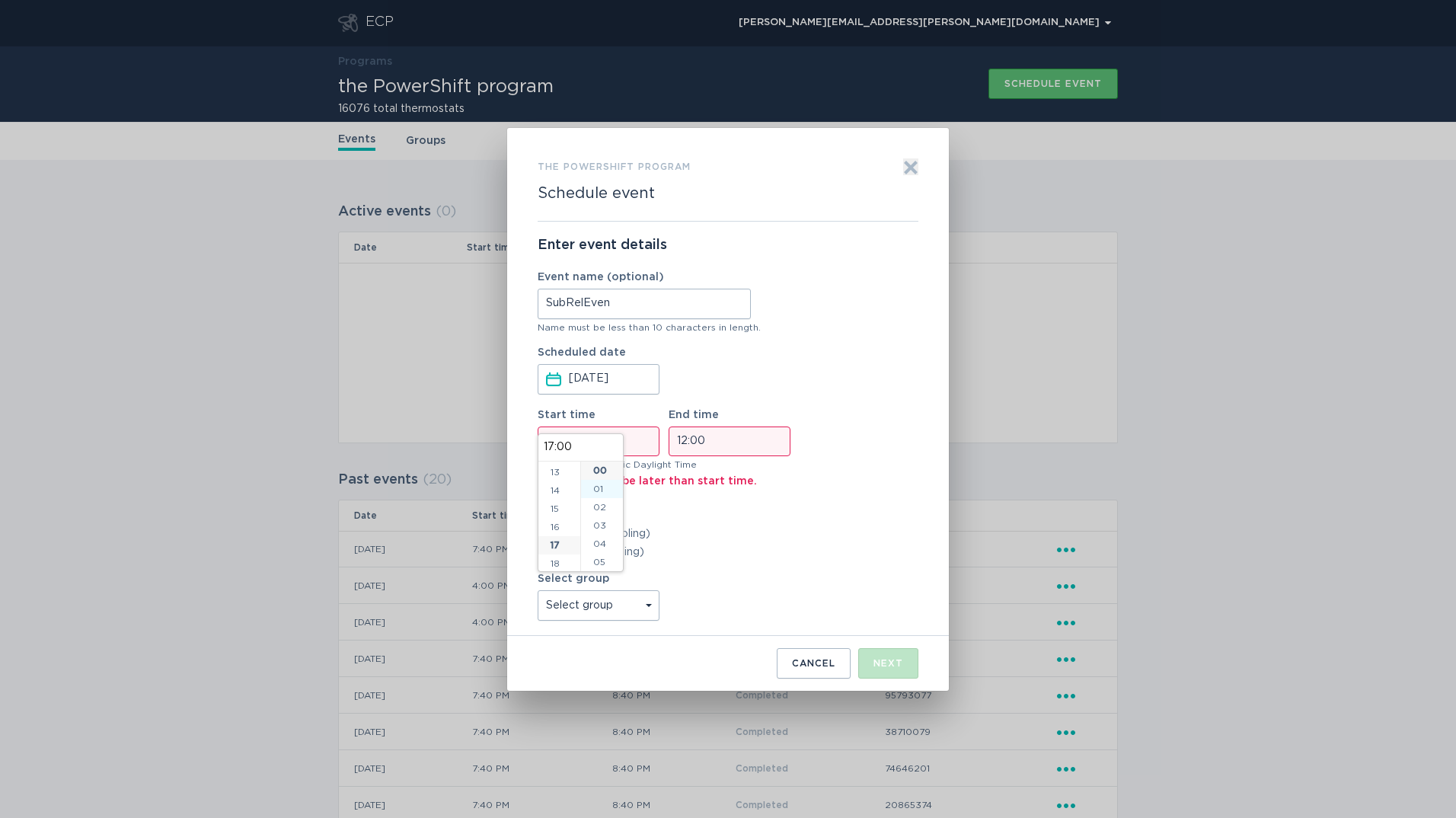
scroll to position [310, 0]
click at [691, 443] on input "12:00" at bounding box center [729, 441] width 122 height 29
click at [690, 502] on li "20" at bounding box center [690, 509] width 42 height 18
type input "20:00"
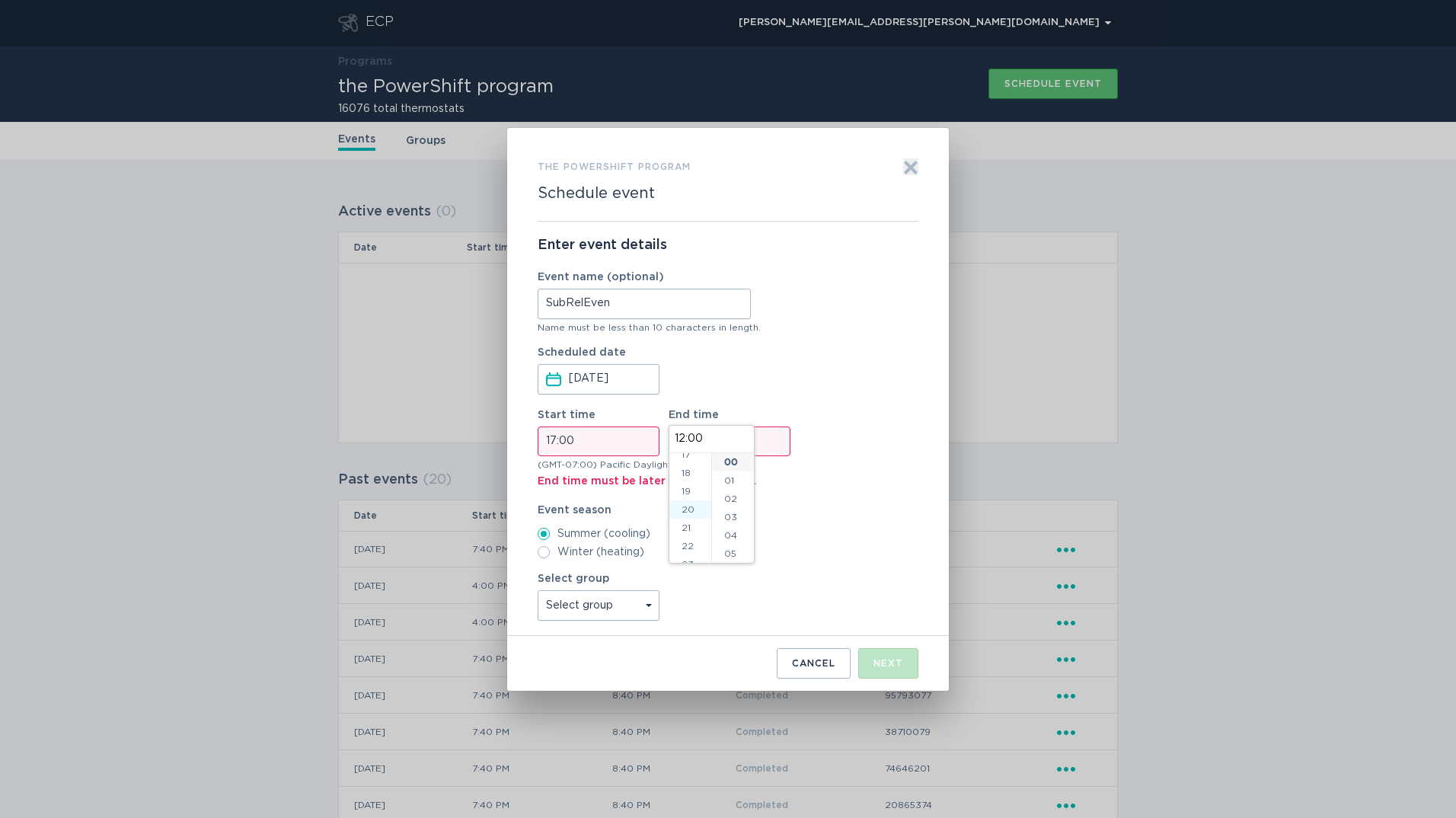
type input "20:00"
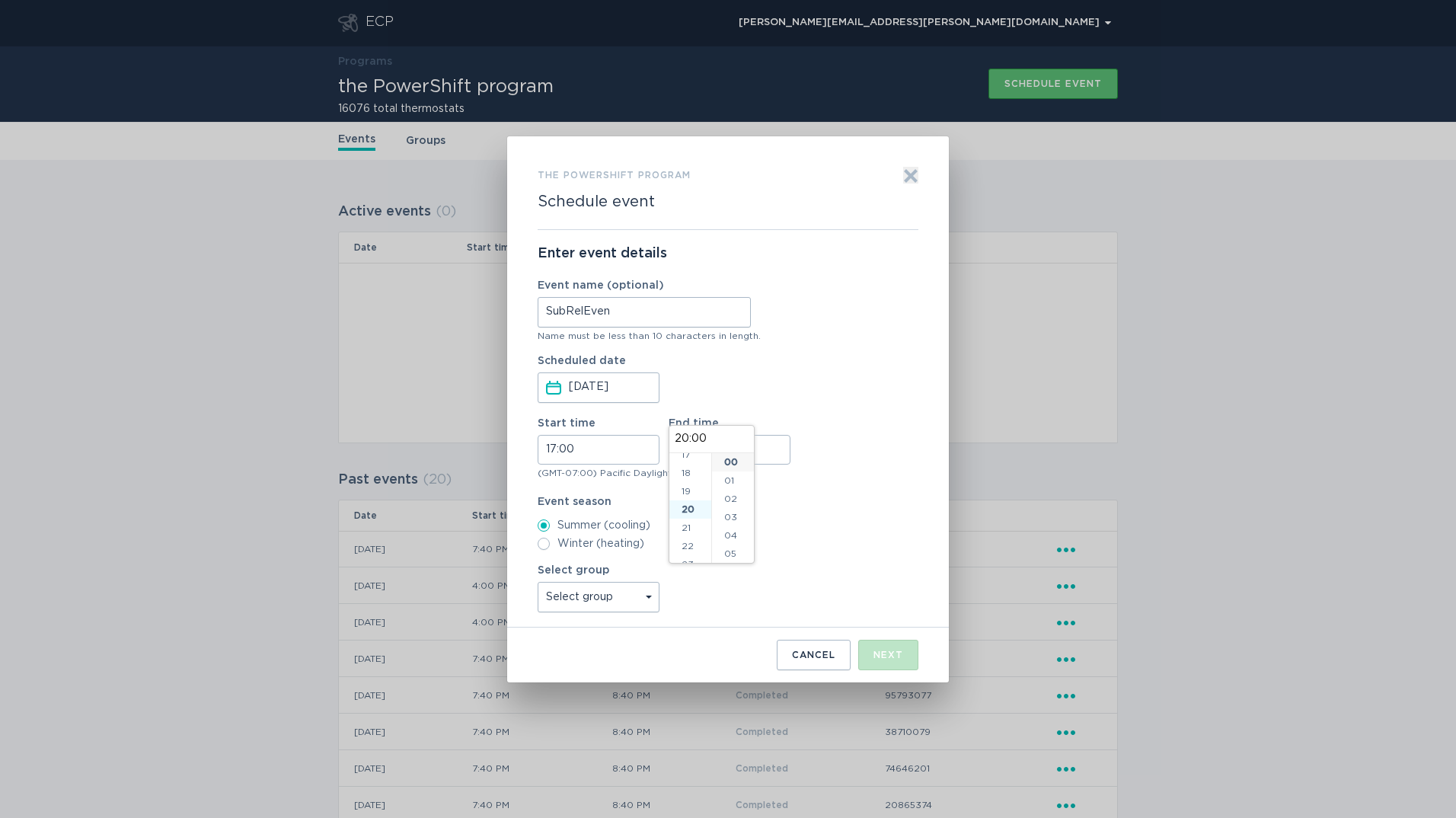
scroll to position [329, 0]
click at [685, 477] on li "19" at bounding box center [690, 480] width 42 height 18
type input "19:00"
click at [636, 597] on select "Select group Reliability Subs Groups All thermostats All_Other_BYOTS" at bounding box center [598, 597] width 122 height 30
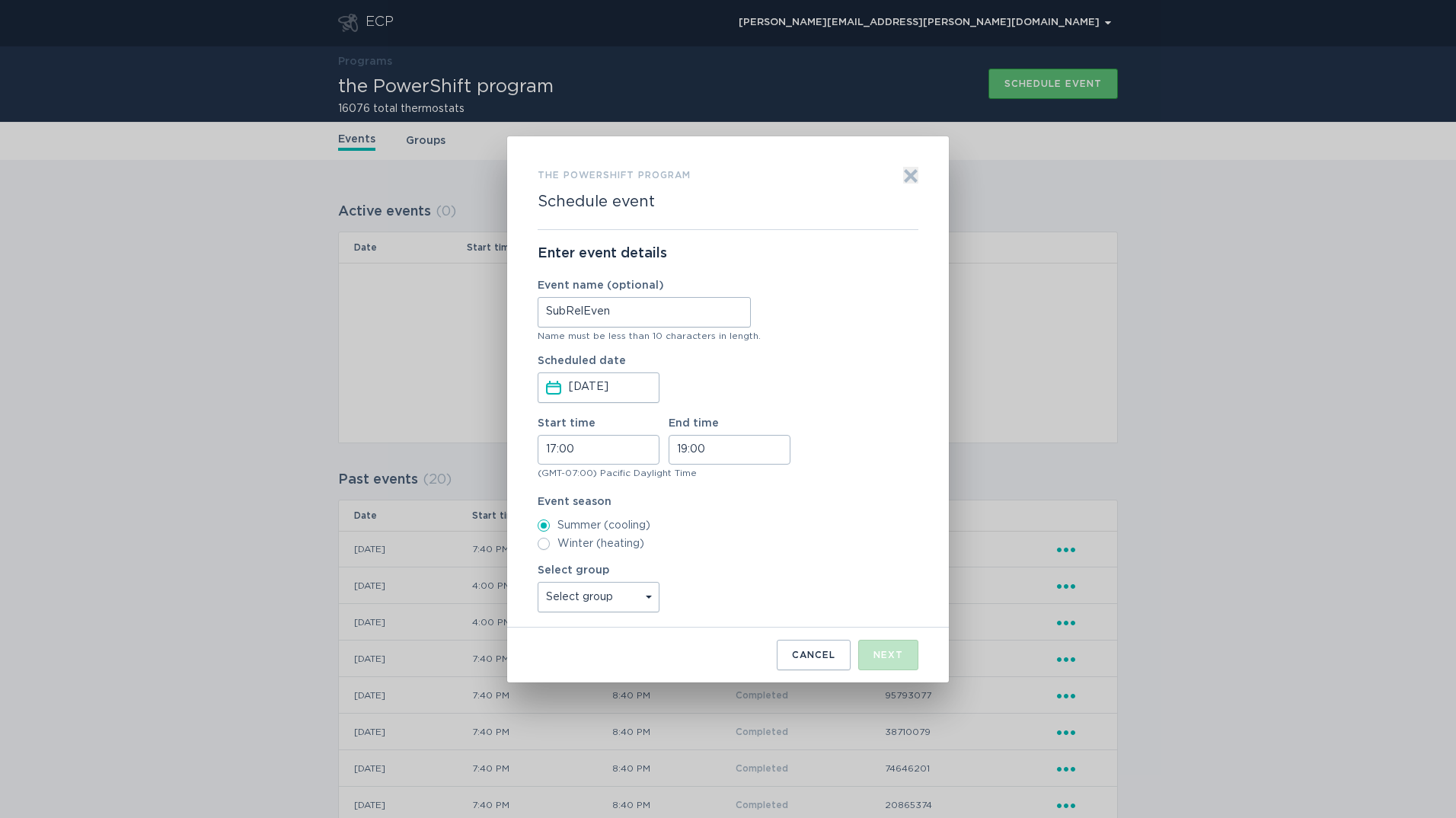
select select "208b3fcfe06945e2aa13d10856143a47"
click at [537, 582] on select "Select group Reliability Subs Groups All thermostats All_Other_BYOTS" at bounding box center [598, 597] width 122 height 30
click at [651, 596] on select "Select group Reliability Subs Groups All thermostats All_Other_BYOTS" at bounding box center [598, 597] width 122 height 30
click at [650, 594] on select "Select group Reliability Subs Groups All thermostats All_Other_BYOTS" at bounding box center [598, 597] width 122 height 30
click at [902, 655] on div "Next" at bounding box center [888, 654] width 29 height 9
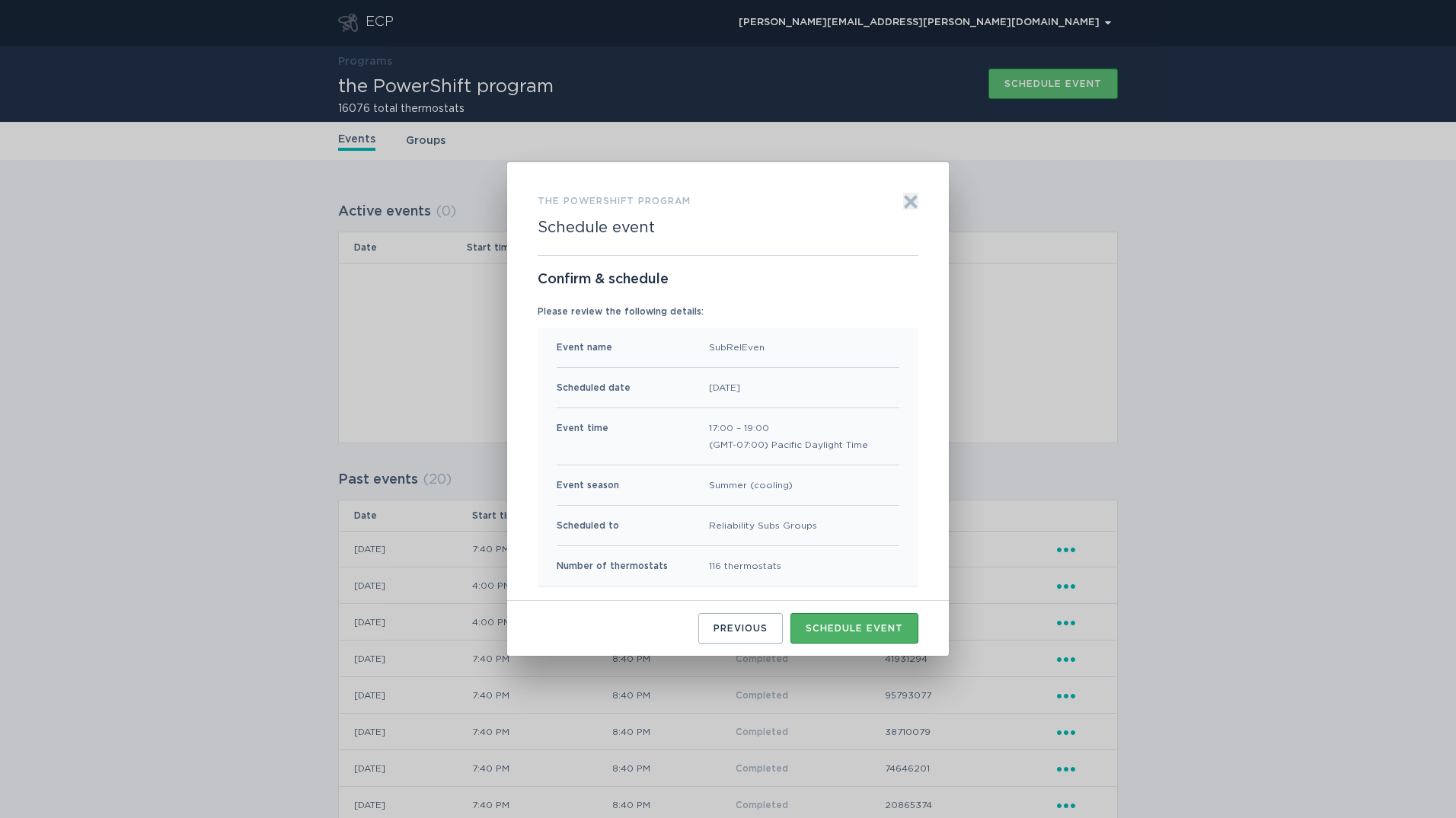
click at [853, 627] on div "Schedule event" at bounding box center [854, 628] width 97 height 9
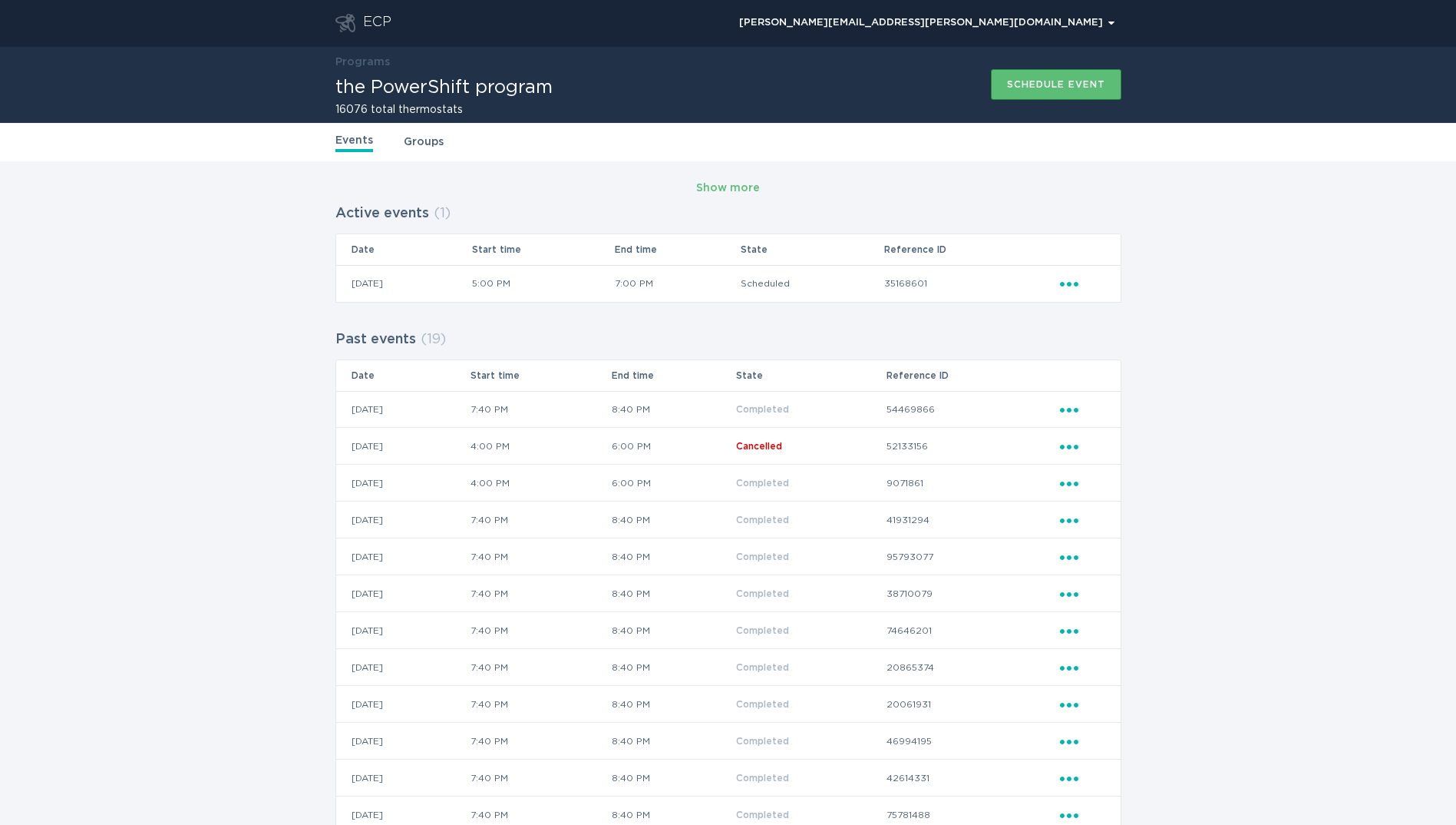
click at [371, 20] on div "ECP" at bounding box center [377, 22] width 28 height 18
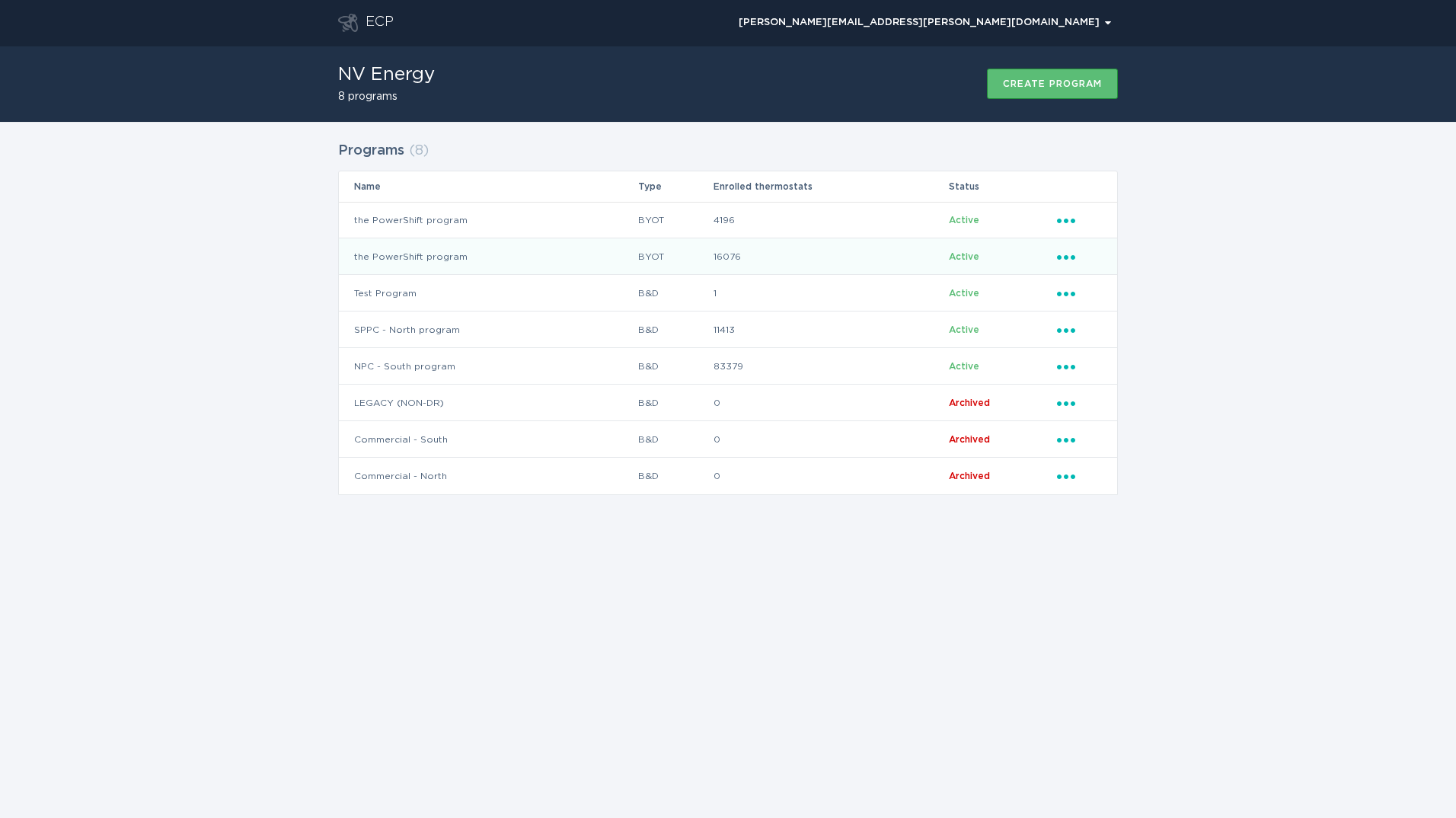
click at [1068, 256] on icon "Popover menu" at bounding box center [1066, 258] width 18 height 5
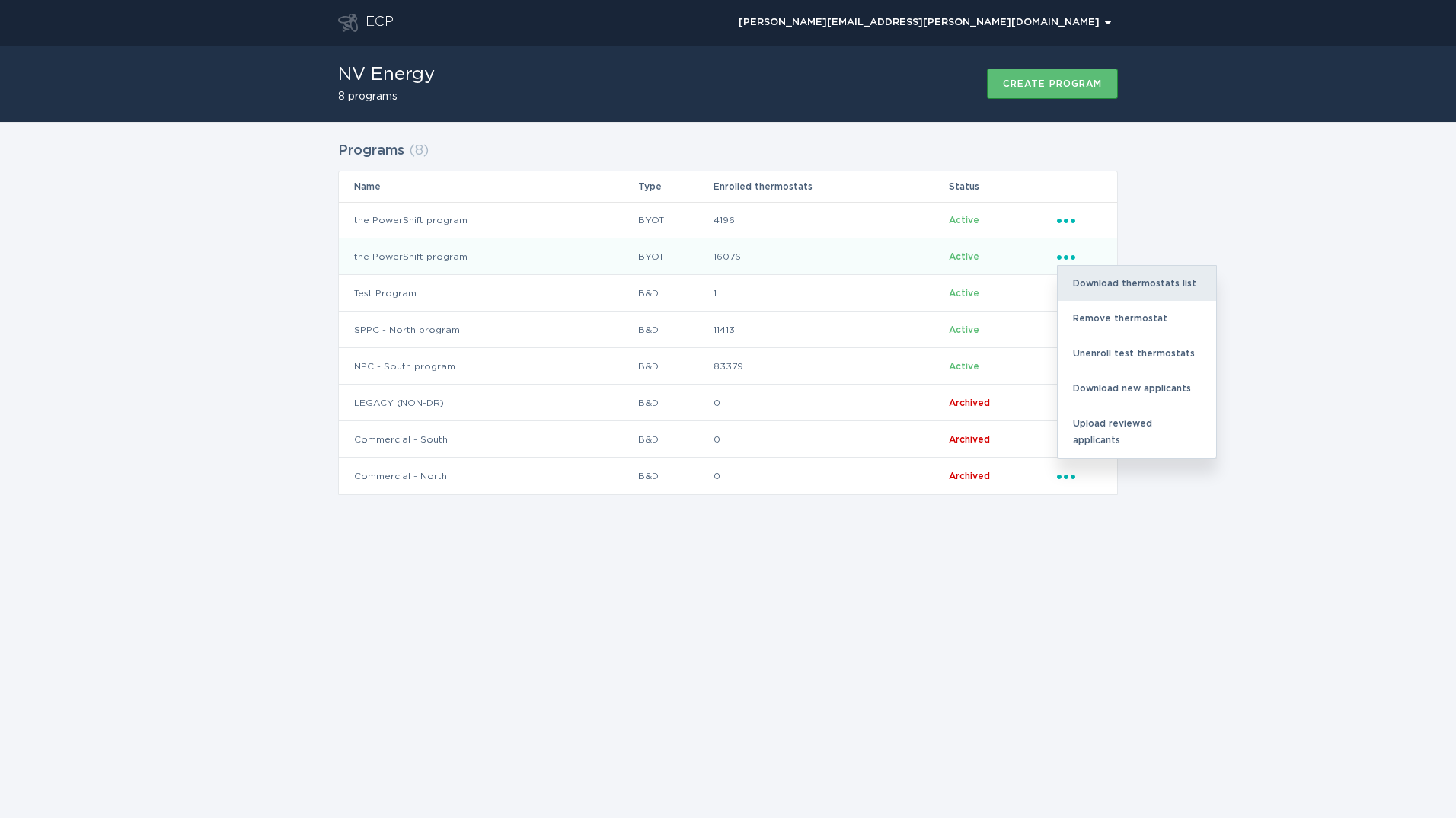
click at [1099, 286] on div "Download thermostats list" at bounding box center [1137, 283] width 158 height 35
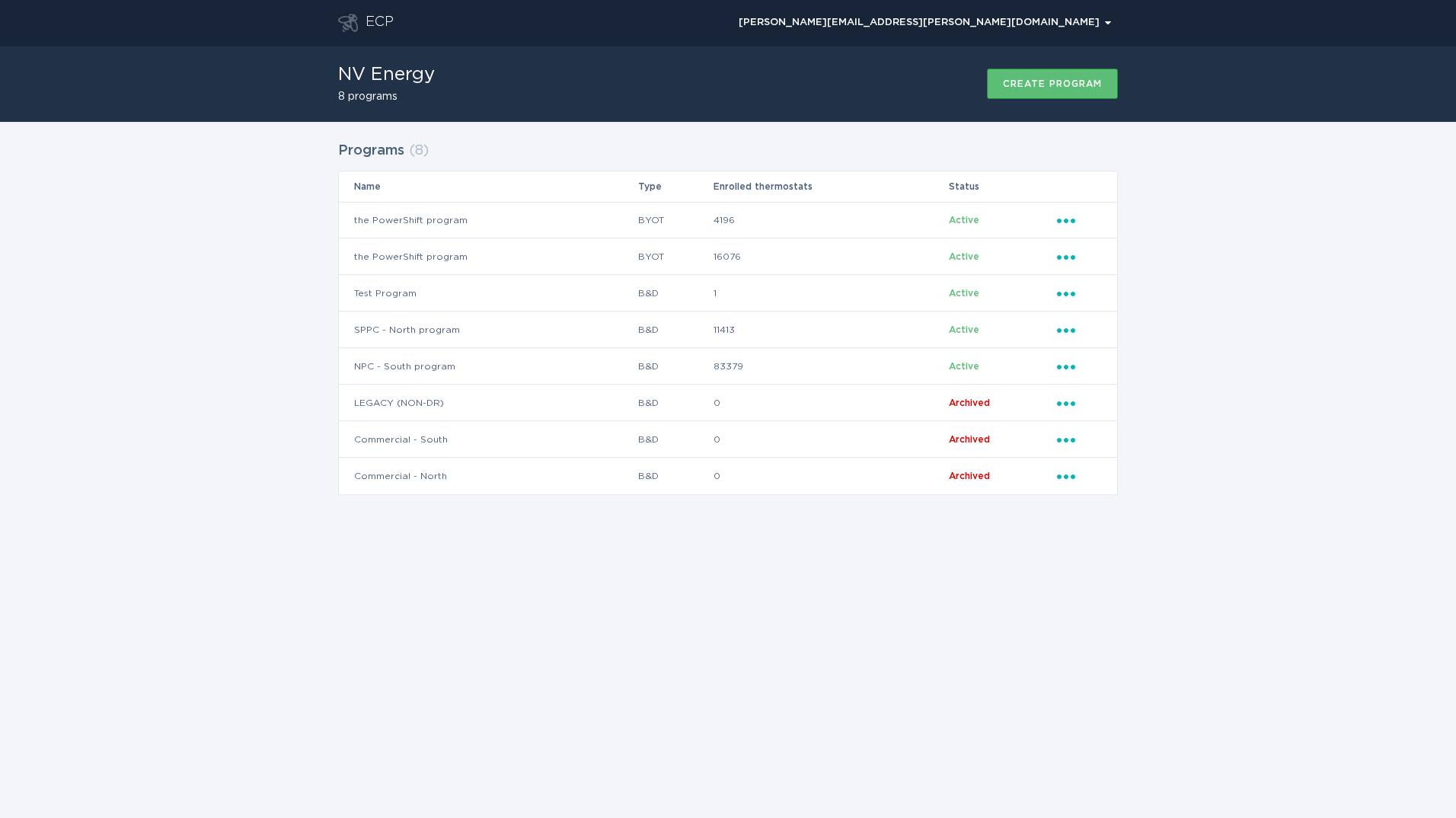
click at [1239, 308] on div "Programs ( 8 ) Name Type Enrolled thermostats Status the PowerShift program BYO…" at bounding box center [728, 327] width 1456 height 411
click at [505, 255] on td "the PowerShift program" at bounding box center [488, 256] width 299 height 37
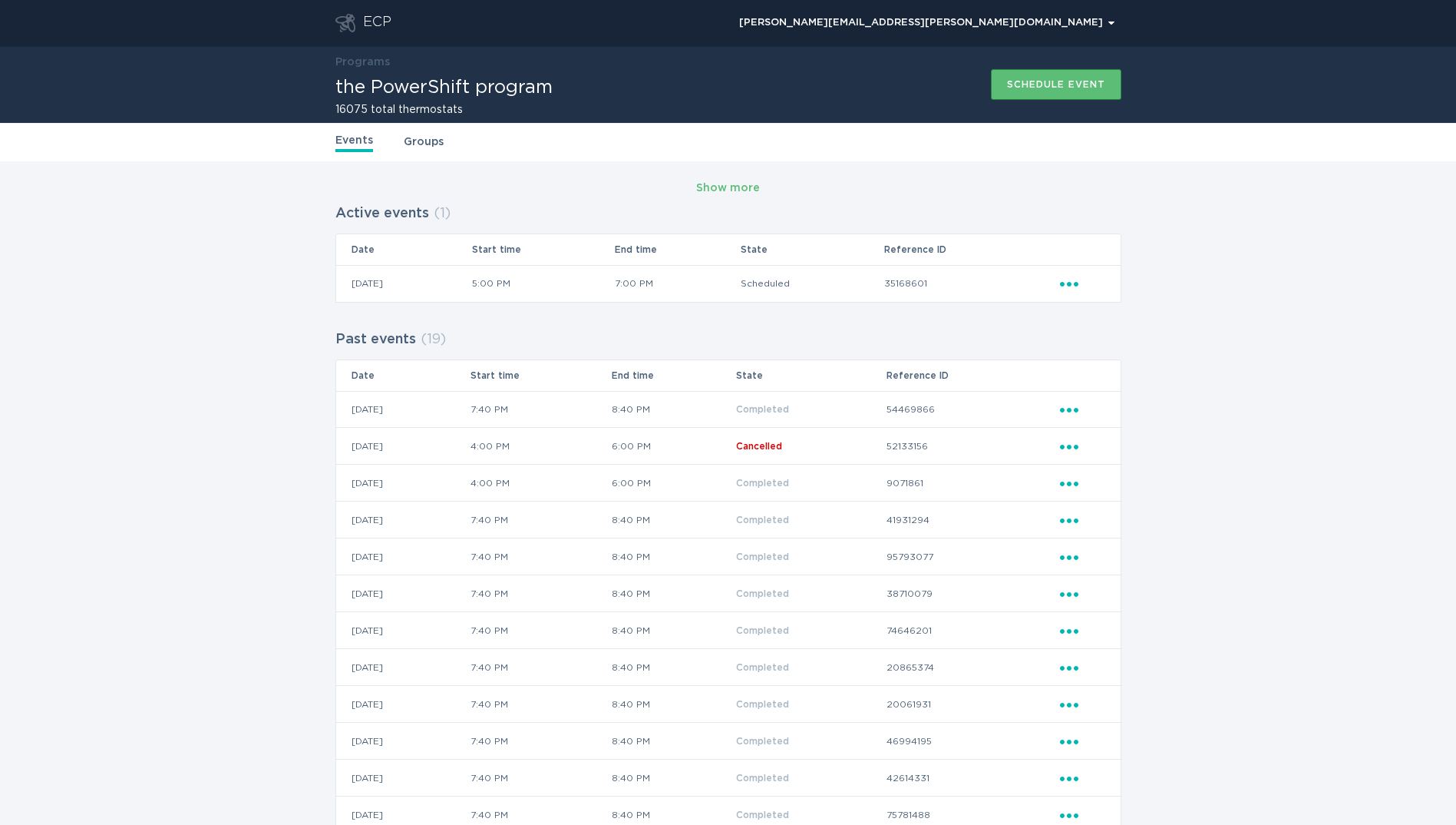
click at [428, 147] on link "Groups" at bounding box center [424, 141] width 40 height 17
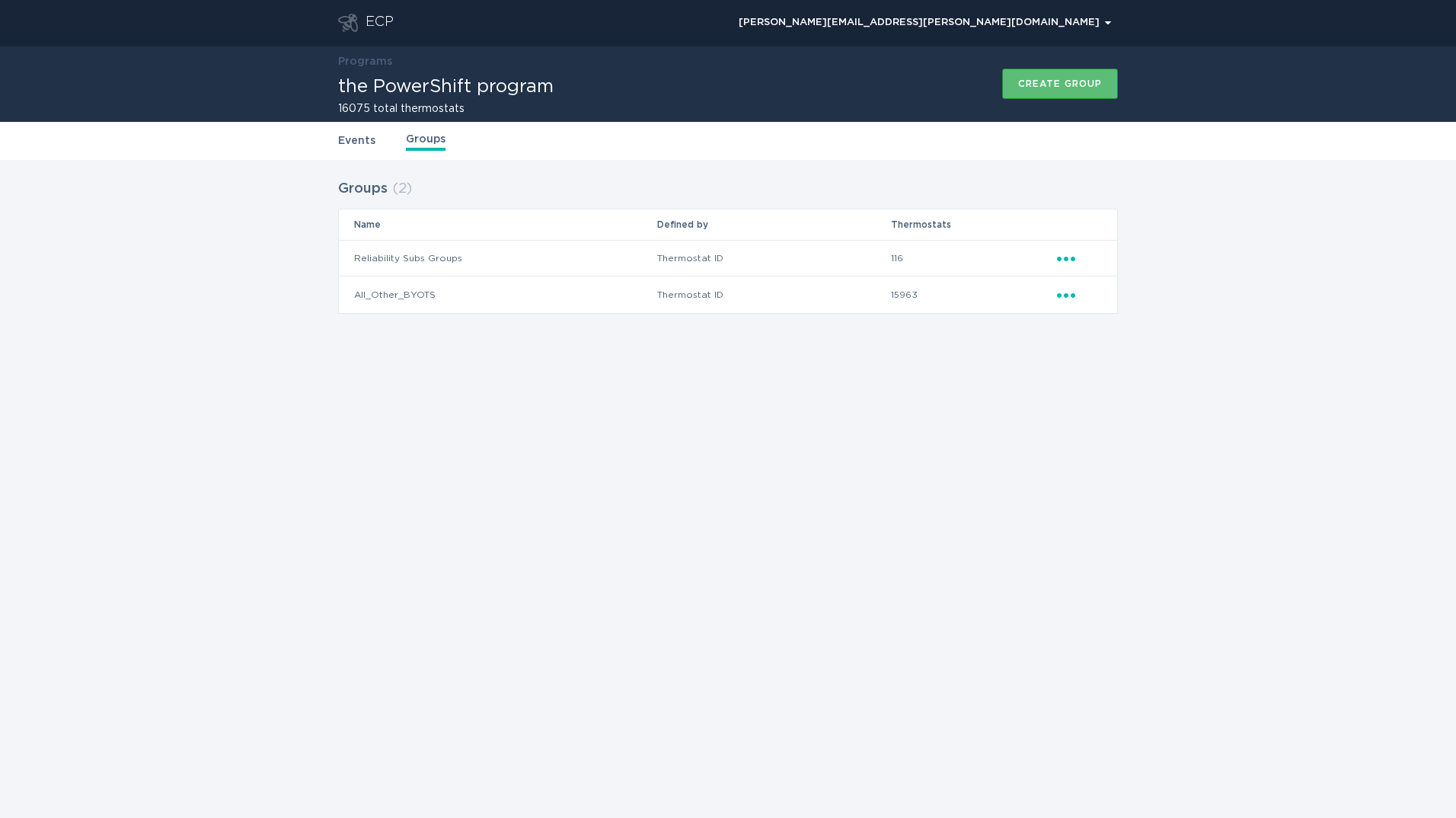
click at [1068, 256] on icon "Ellipsis" at bounding box center [1068, 256] width 21 height 13
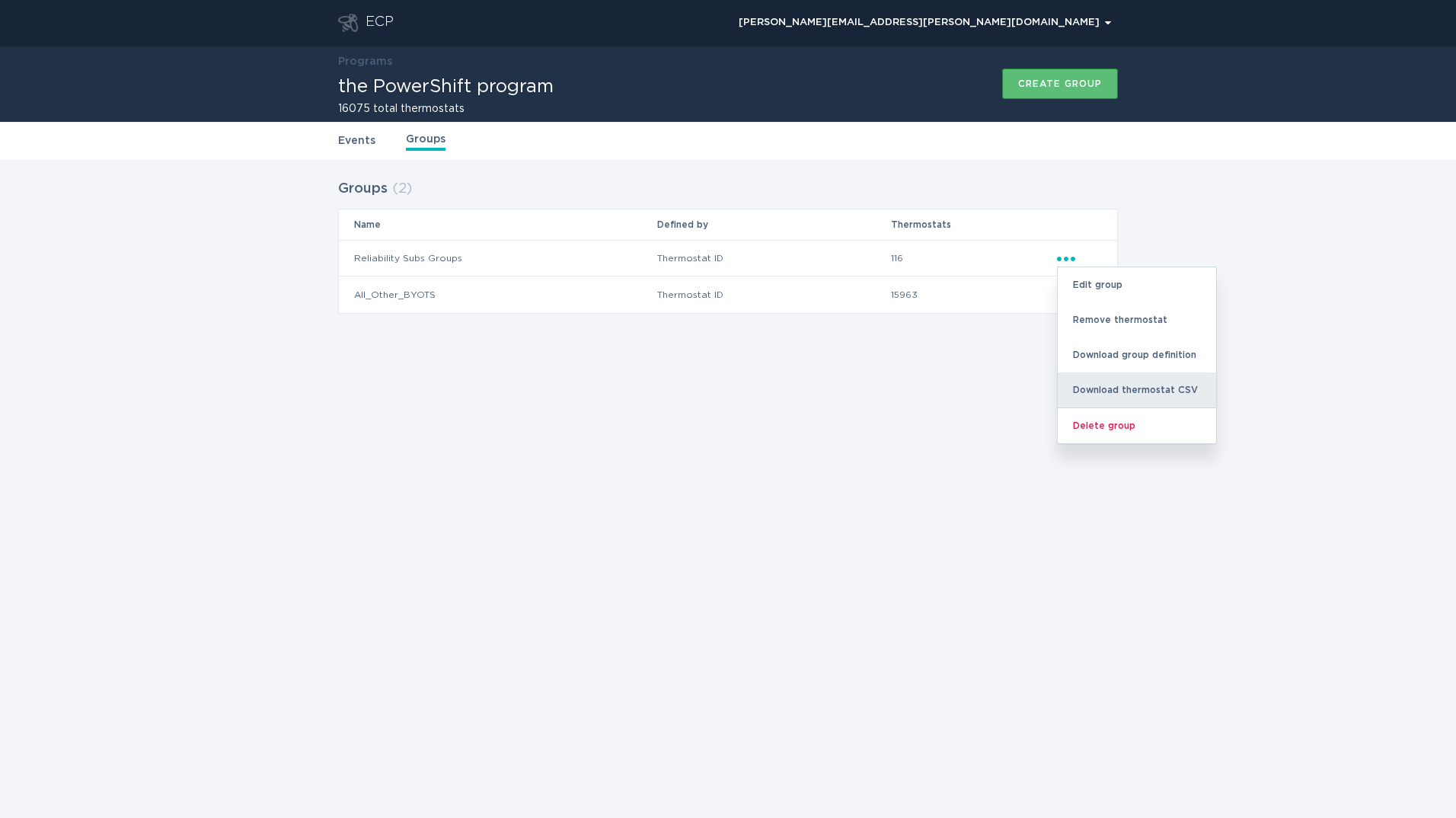
click at [1117, 391] on div "Download thermostat CSV" at bounding box center [1137, 390] width 158 height 35
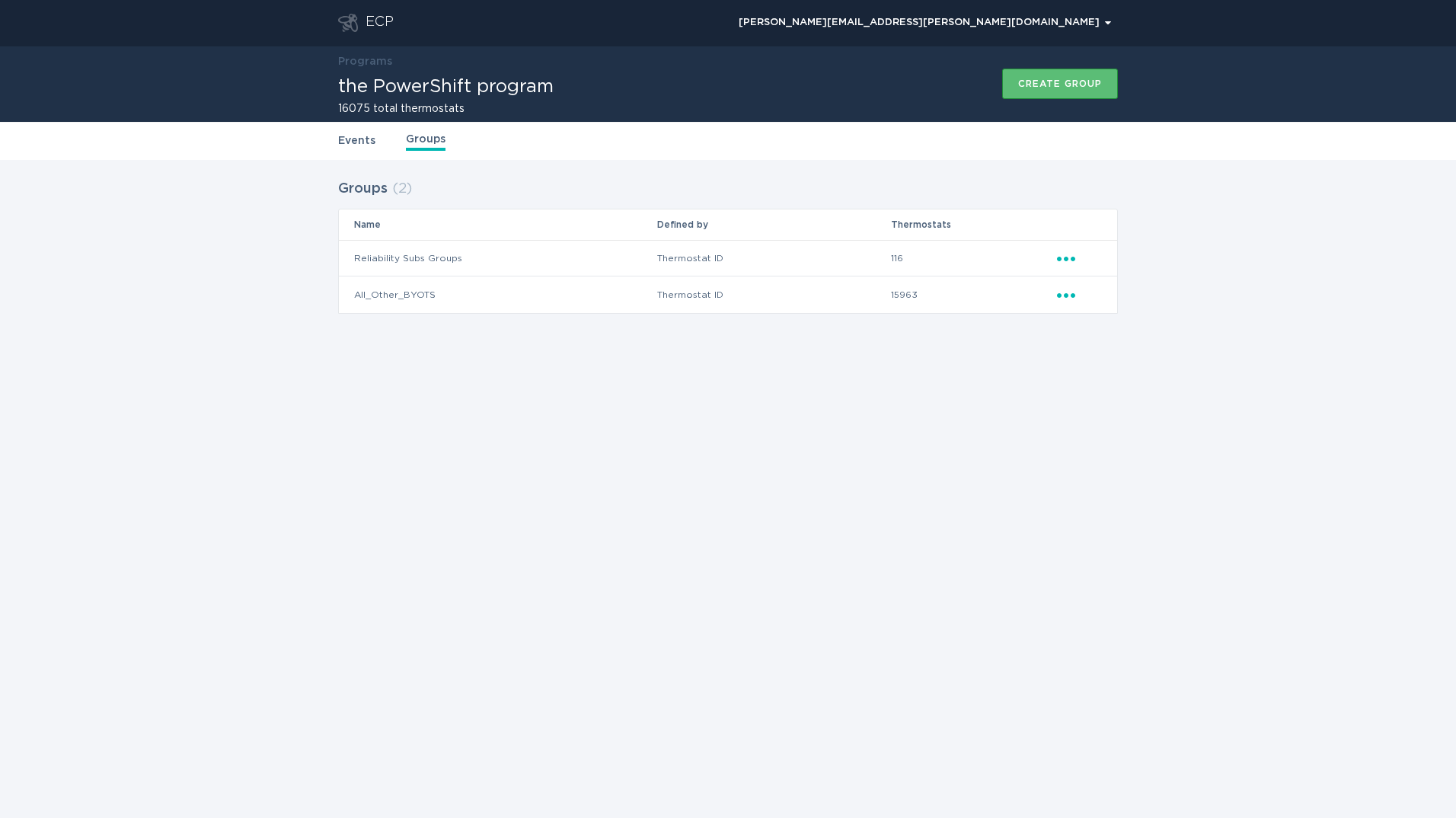
click at [1068, 296] on icon "Ellipsis" at bounding box center [1068, 293] width 21 height 13
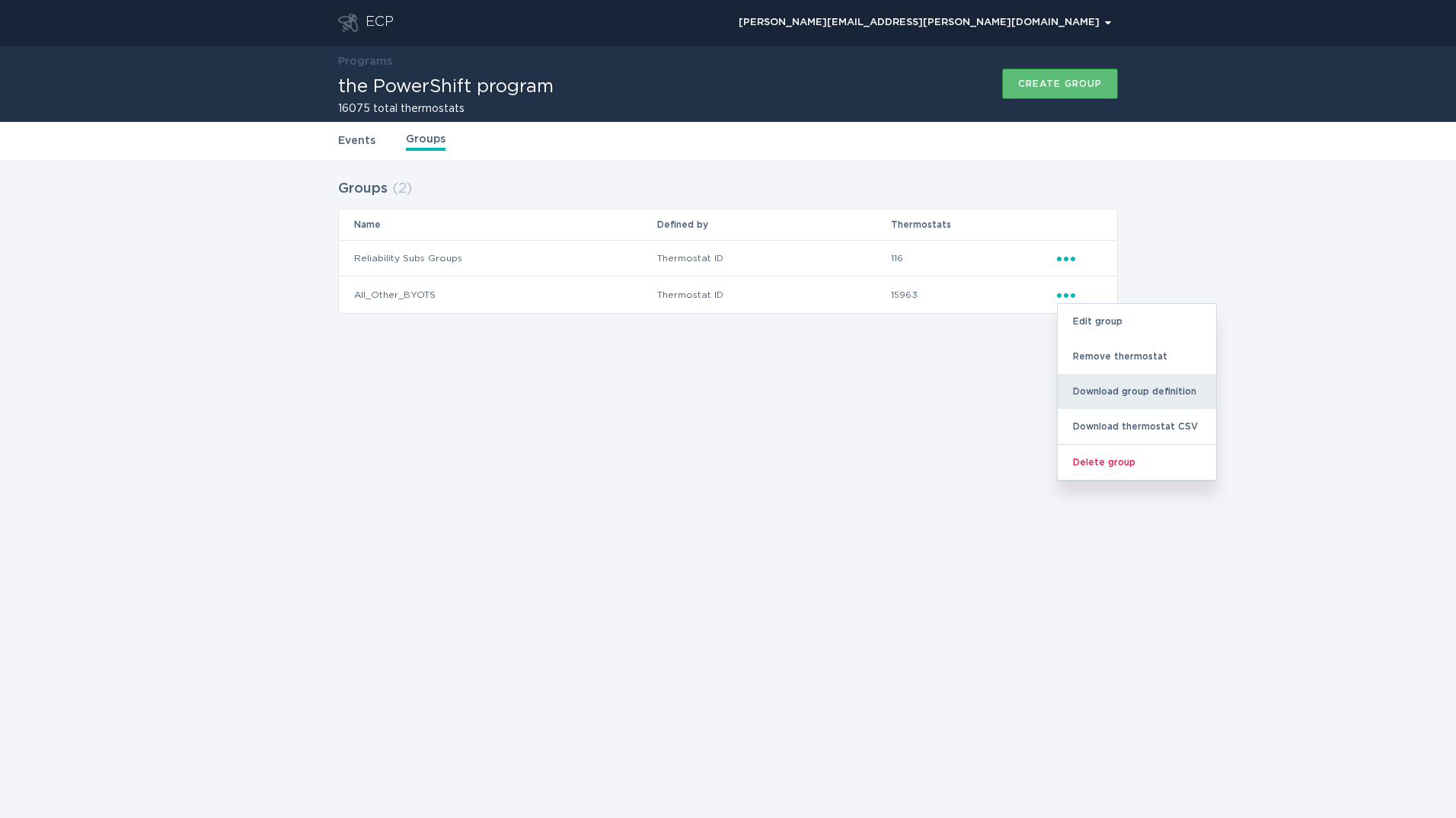
click at [1134, 388] on div "Download group definition" at bounding box center [1137, 391] width 158 height 35
